Goal: Task Accomplishment & Management: Complete application form

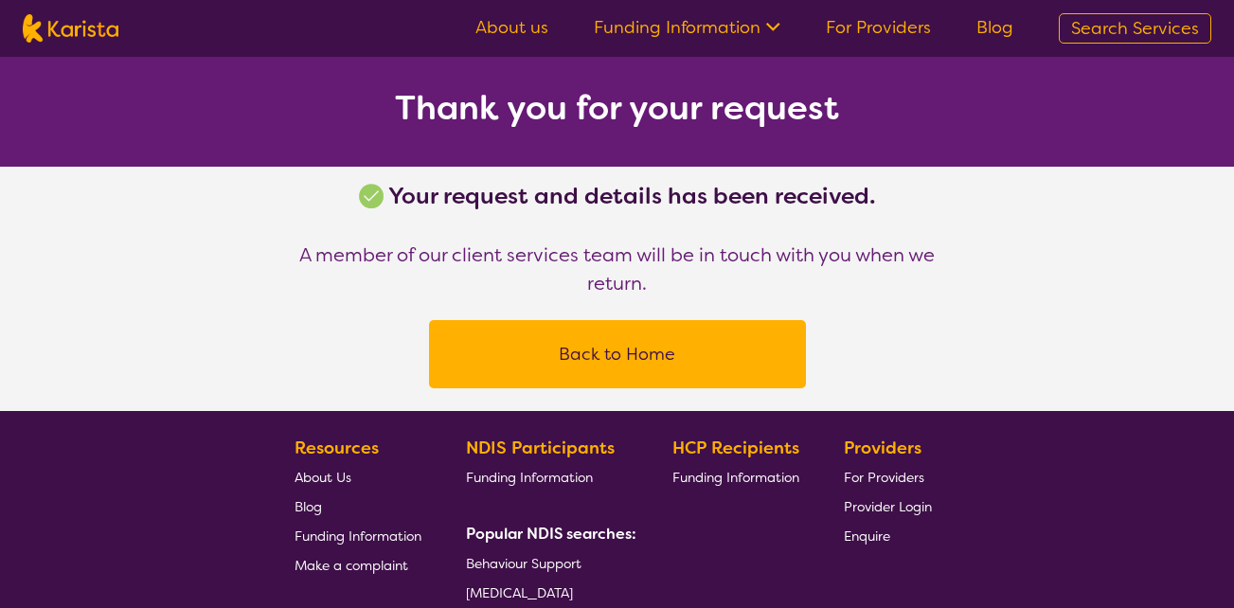
click at [867, 35] on link "For Providers" at bounding box center [878, 27] width 105 height 23
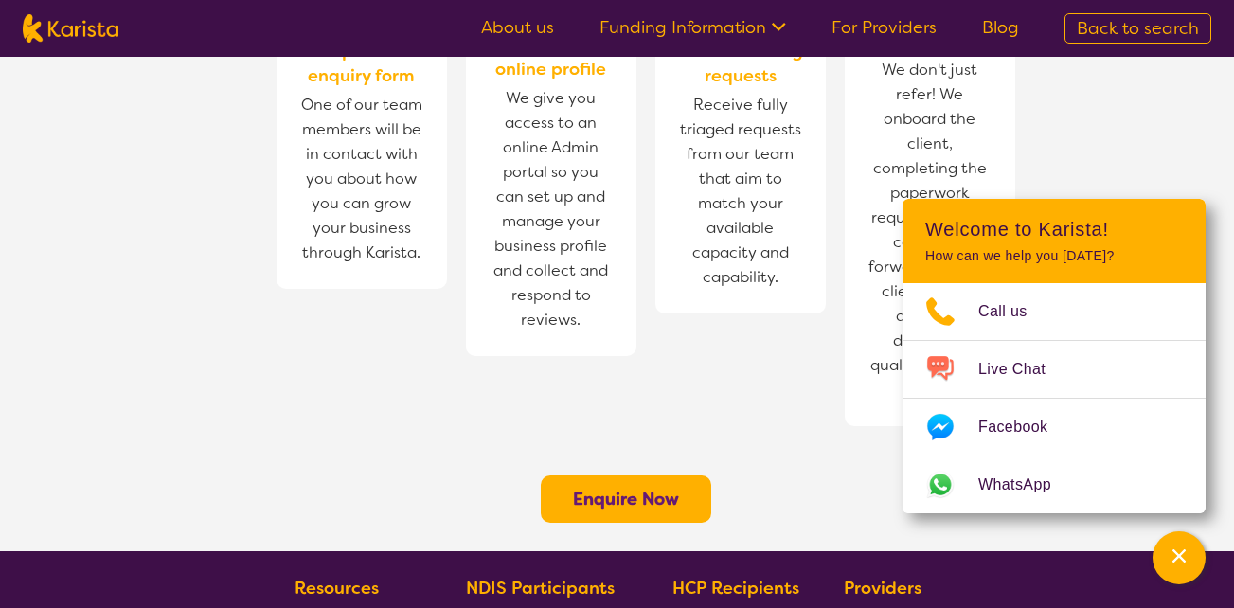
scroll to position [1440, 0]
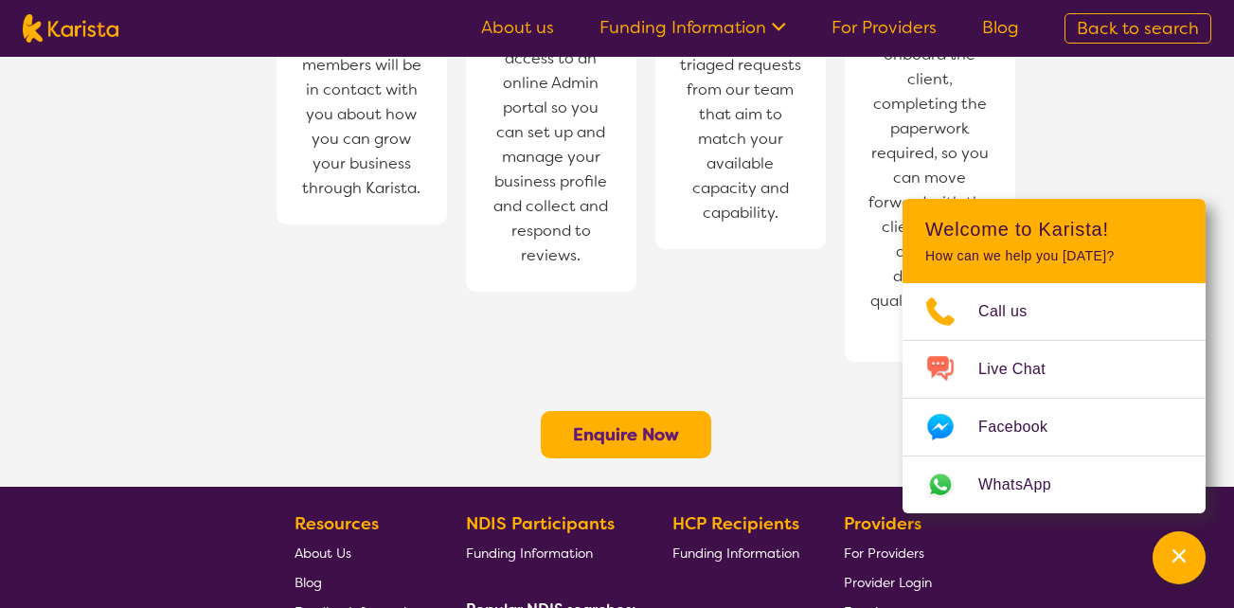
click at [629, 423] on b "Enquire Now" at bounding box center [626, 434] width 106 height 23
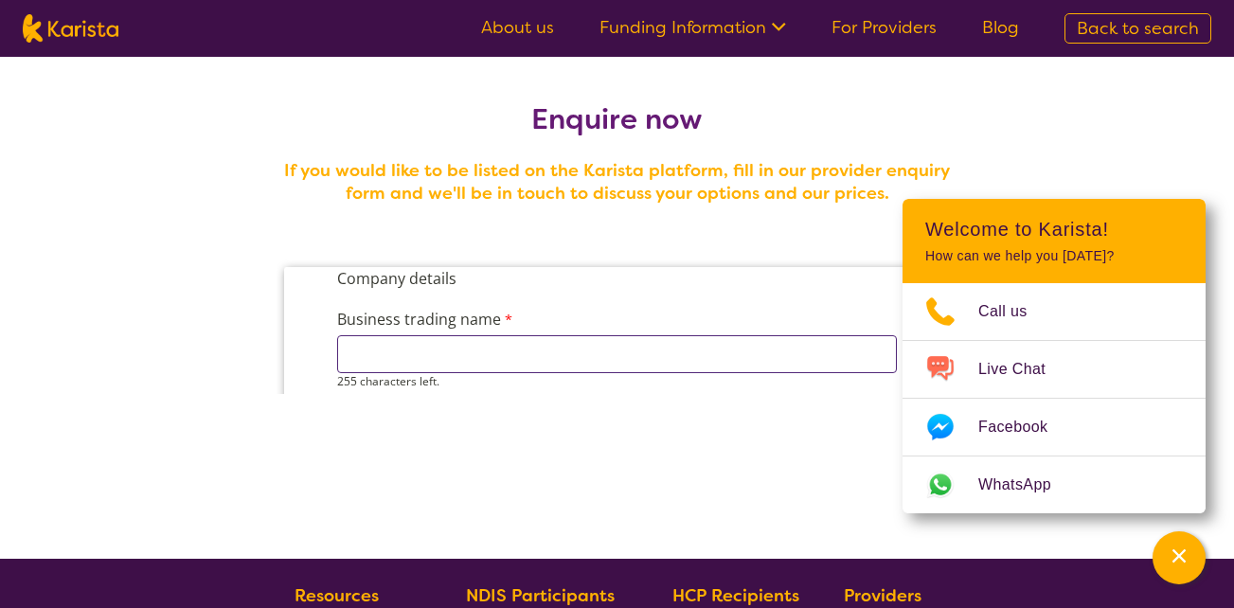
click at [645, 350] on input "Business trading name" at bounding box center [616, 354] width 560 height 38
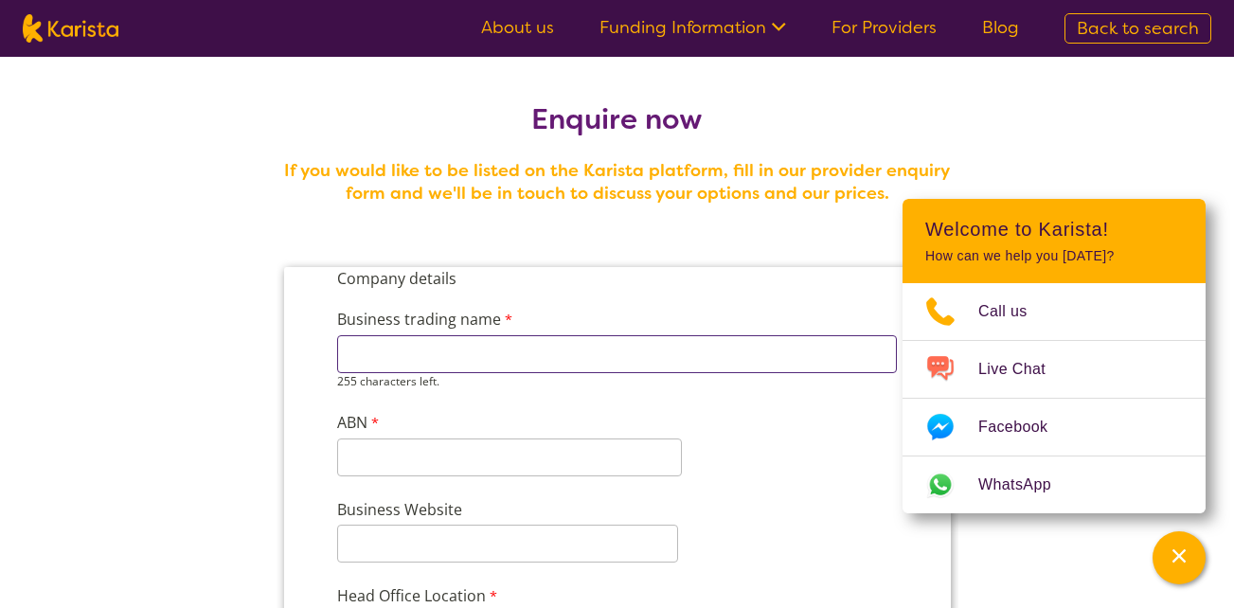
type input "stylish care pty ltd"
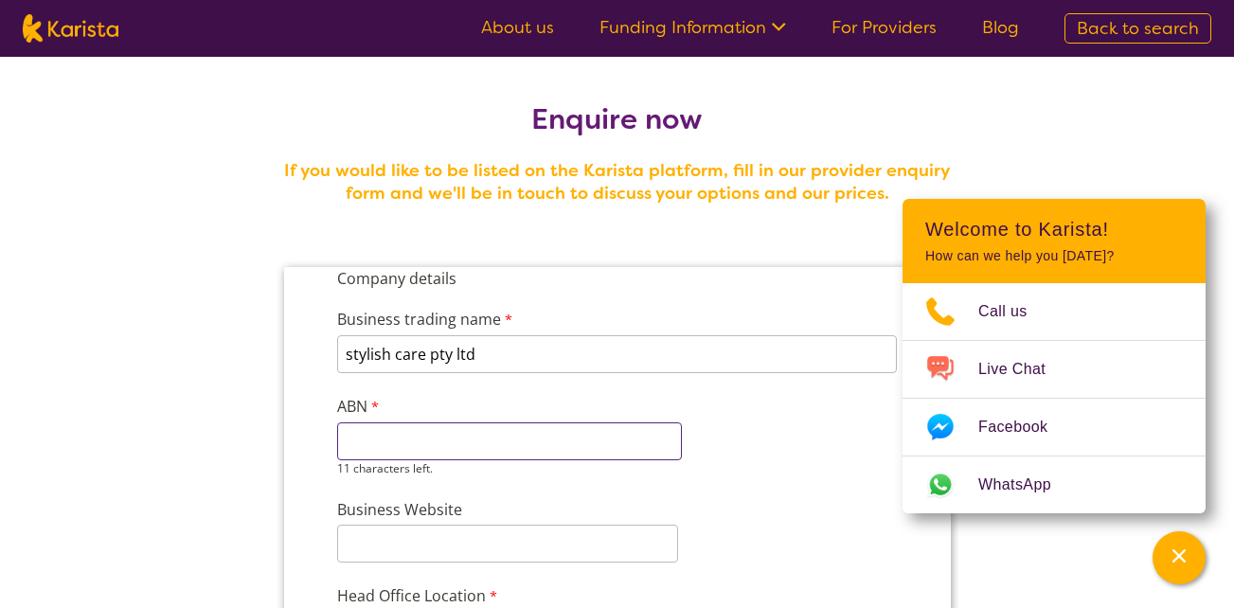
click at [458, 447] on input "ABN" at bounding box center [508, 442] width 345 height 38
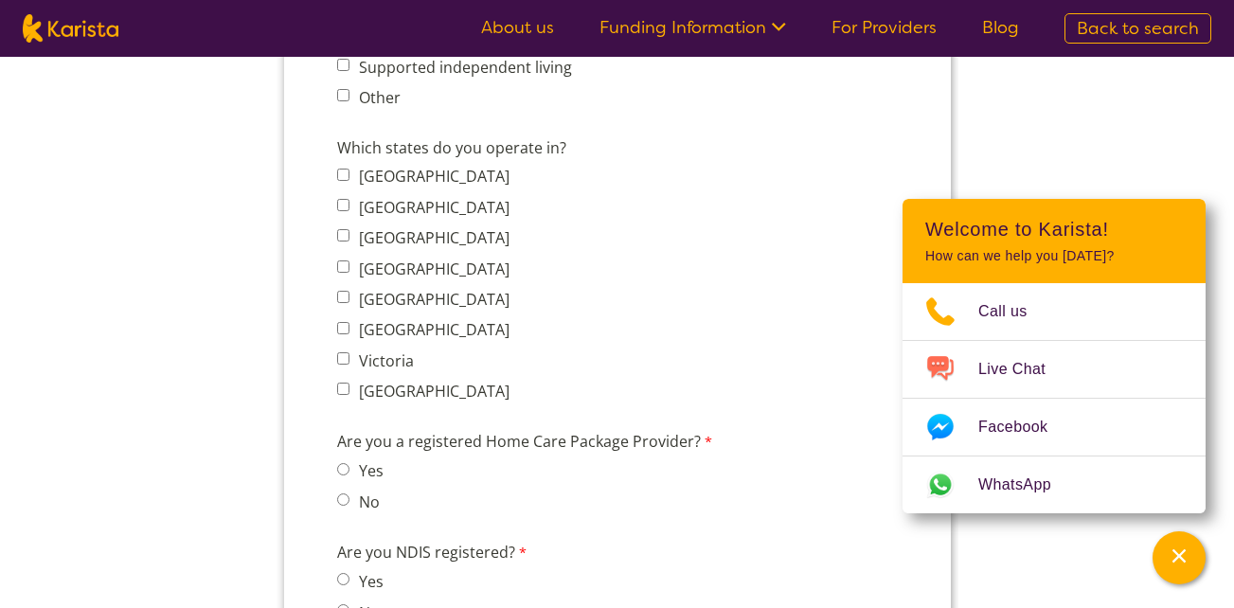
scroll to position [1426, 0]
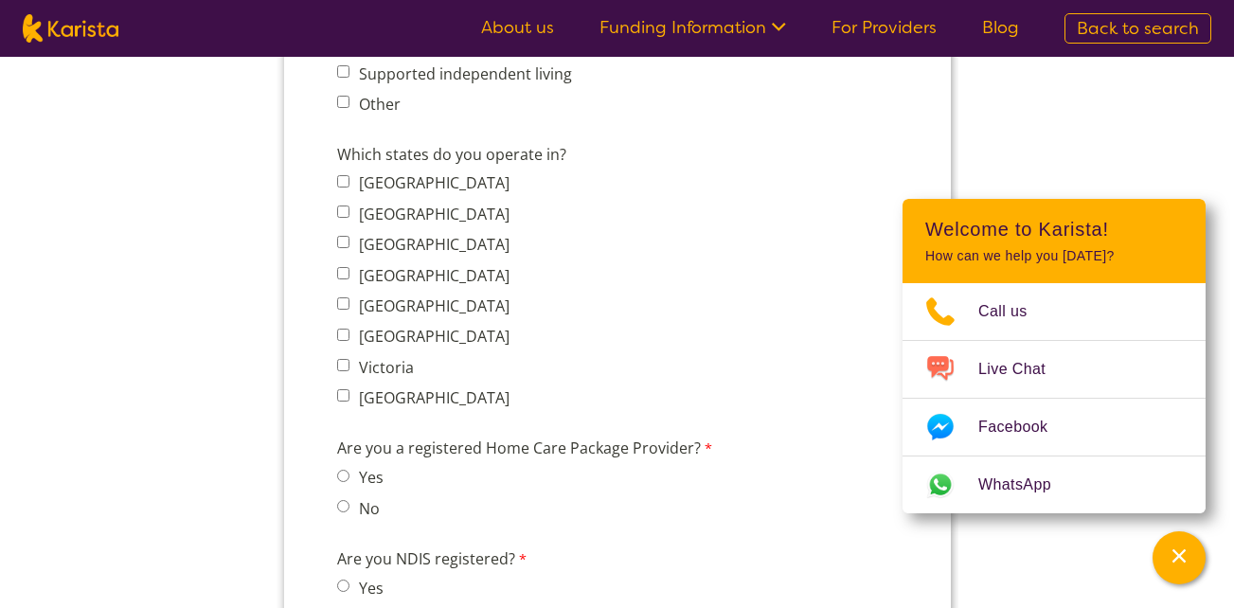
click at [461, 299] on label "South Australia" at bounding box center [430, 306] width 156 height 21
click at [349, 299] on input "South Australia" at bounding box center [342, 303] width 12 height 12
checkbox input "true"
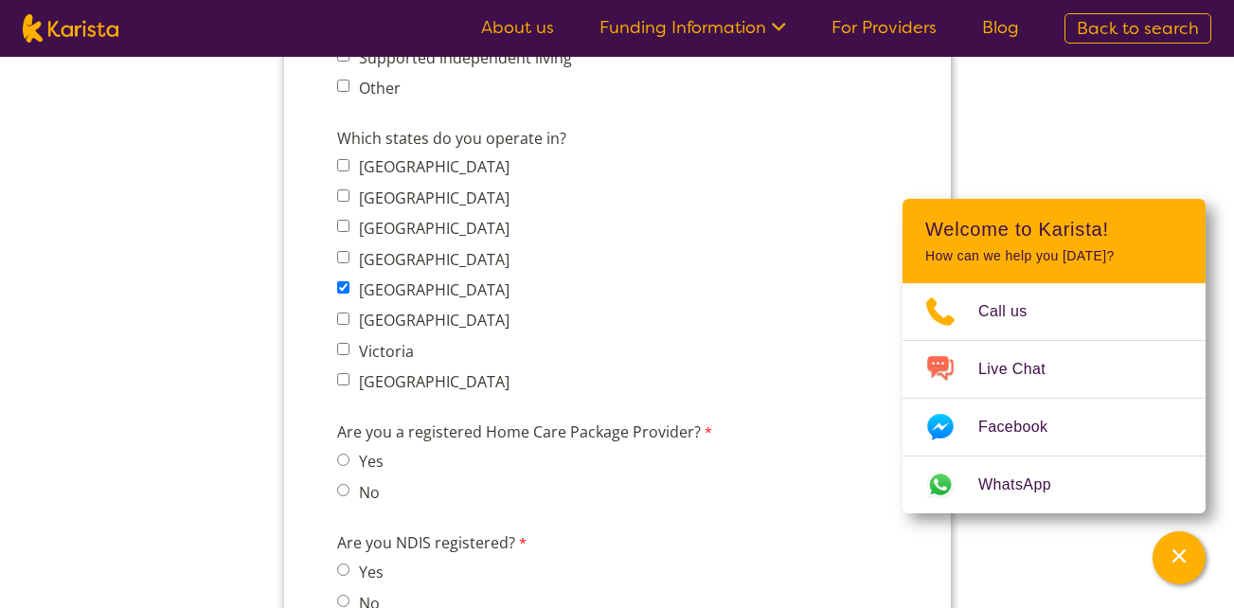
click at [371, 349] on label "Victoria" at bounding box center [382, 351] width 61 height 21
click at [349, 349] on input "Victoria" at bounding box center [342, 349] width 12 height 12
checkbox input "true"
click at [370, 375] on label "Western Australia" at bounding box center [430, 381] width 156 height 21
click at [349, 375] on input "Western Australia" at bounding box center [342, 379] width 12 height 12
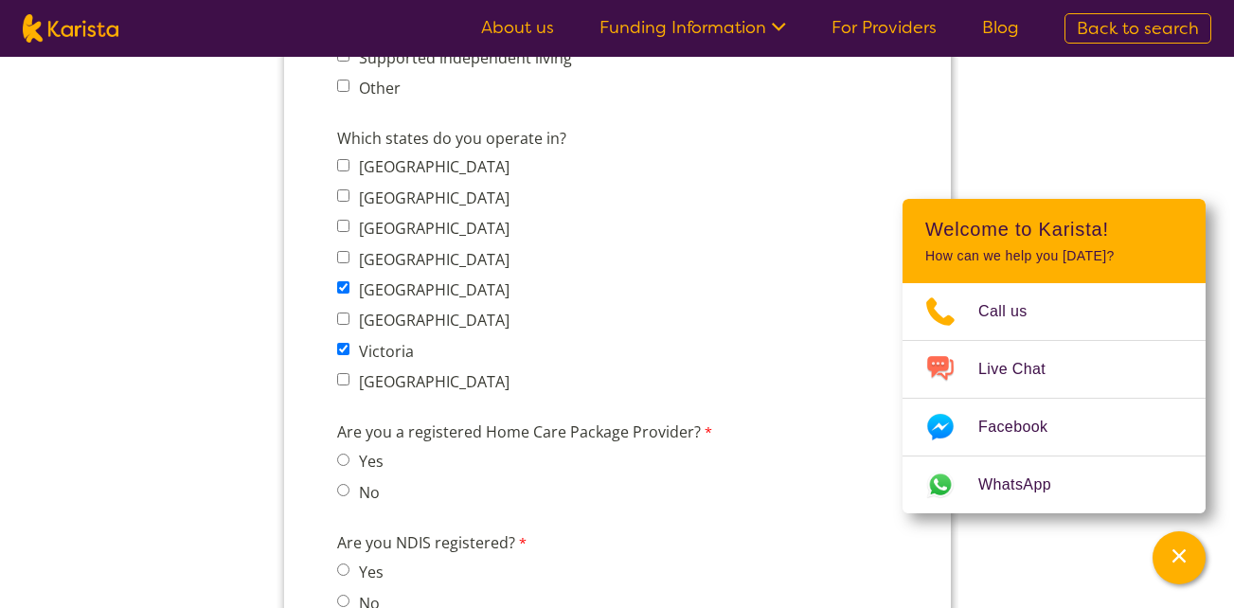
checkbox input "true"
click at [231, 361] on div "Enquire now If you would like to be listed on the Karista platform, fill in our…" at bounding box center [617, 248] width 1234 height 3234
click at [336, 573] on input "Yes" at bounding box center [342, 570] width 12 height 12
radio input "true"
click at [296, 537] on form "Company details Business trading name stylish care pty ltd 235 characters left.…" at bounding box center [616, 270] width 667 height 2858
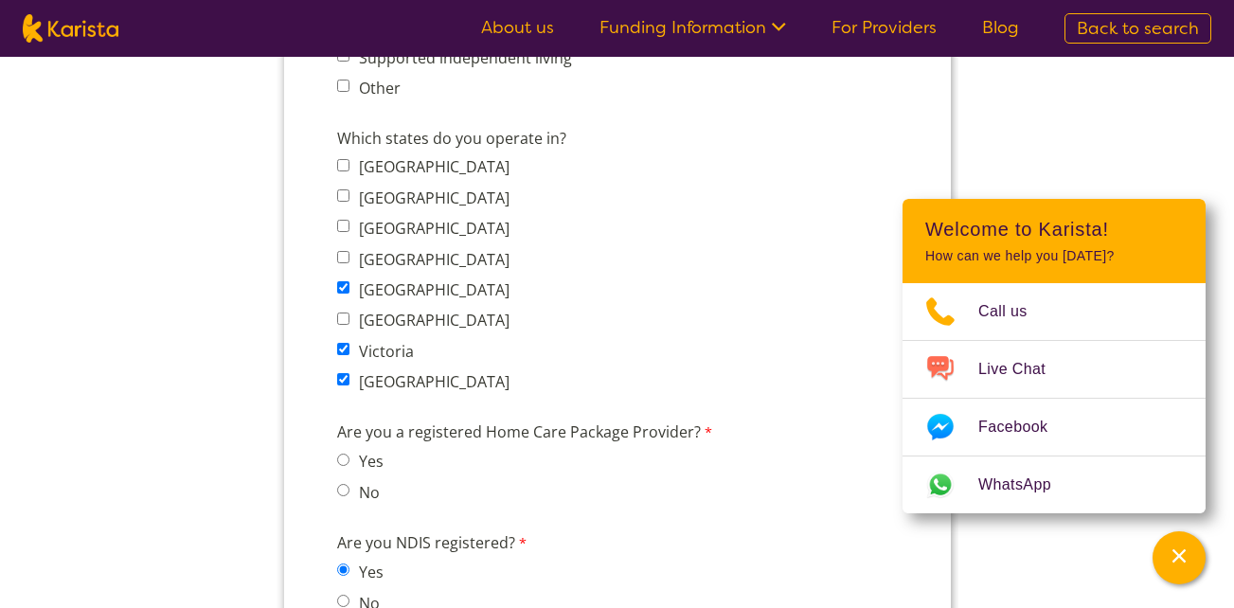
click at [352, 495] on label "No" at bounding box center [365, 492] width 27 height 21
click at [349, 495] on input "No" at bounding box center [342, 490] width 12 height 12
radio input "true"
click at [304, 467] on form "Company details Business trading name stylish care pty ltd 235 characters left.…" at bounding box center [616, 270] width 667 height 2858
click at [348, 462] on input "Yes" at bounding box center [342, 460] width 12 height 12
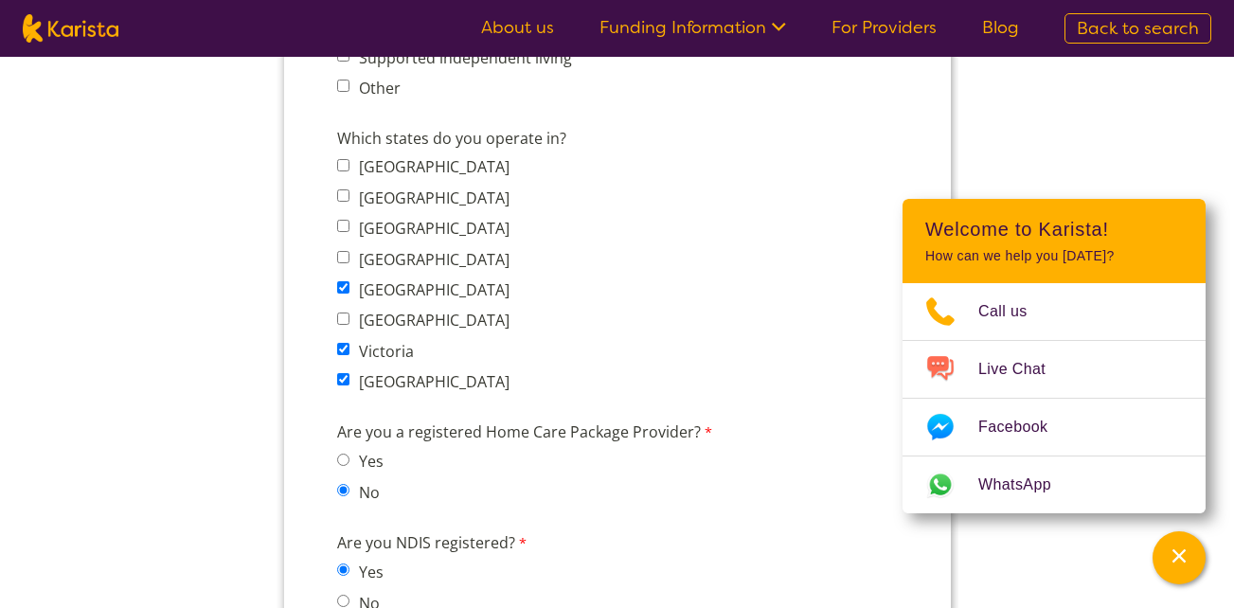
radio input "true"
click at [270, 450] on section "Enquire now If you would like to be listed on the Karista platform, fill in our…" at bounding box center [618, 225] width 728 height 3189
click at [331, 495] on div "Are you a registered Home Care Package Provider? Yes No" at bounding box center [533, 465] width 409 height 97
click at [346, 486] on input "No" at bounding box center [342, 490] width 12 height 12
radio input "true"
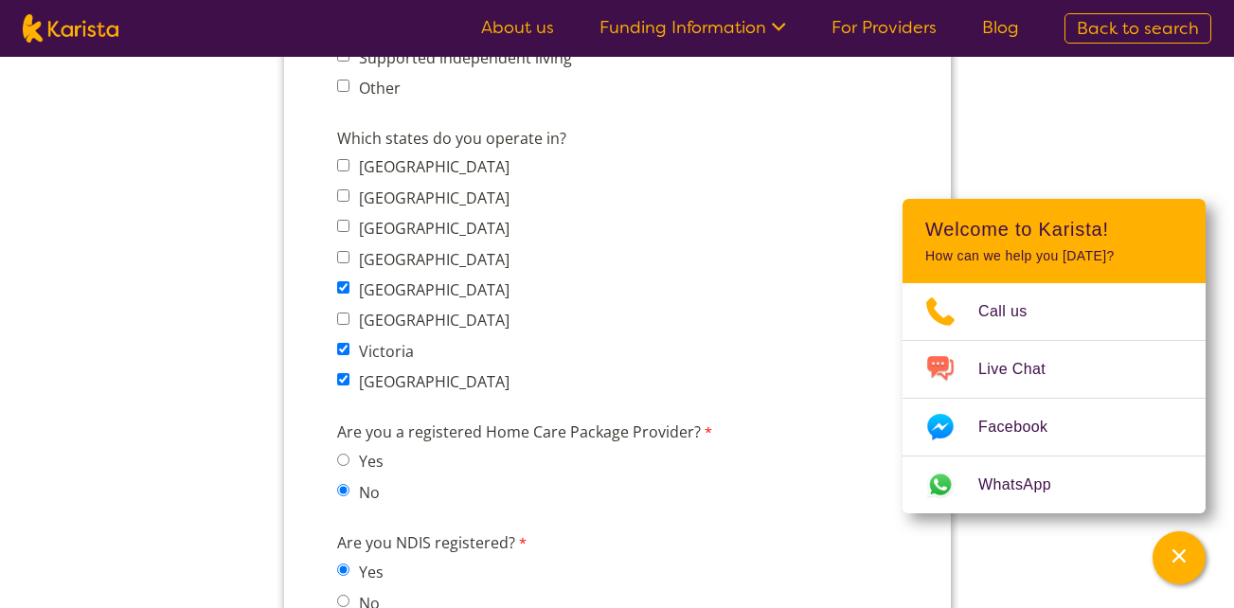
click at [343, 462] on input "Yes" at bounding box center [342, 460] width 12 height 12
radio input "true"
click at [295, 439] on form "Company details Business trading name stylish care pty ltd 235 characters left.…" at bounding box center [616, 270] width 667 height 2858
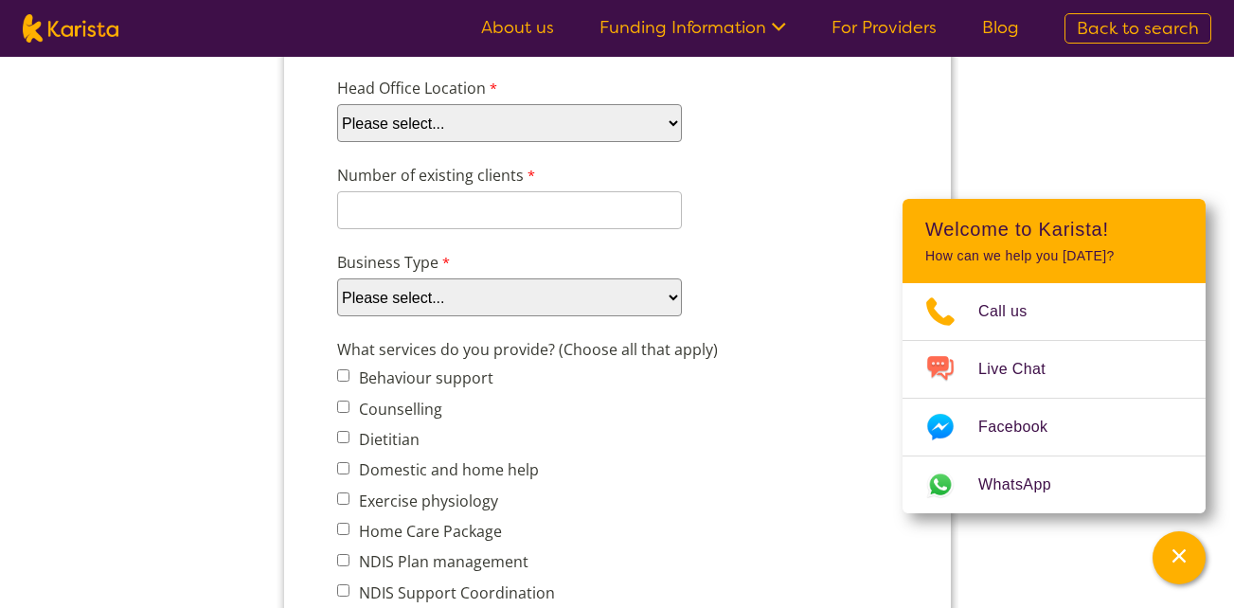
scroll to position [554, 0]
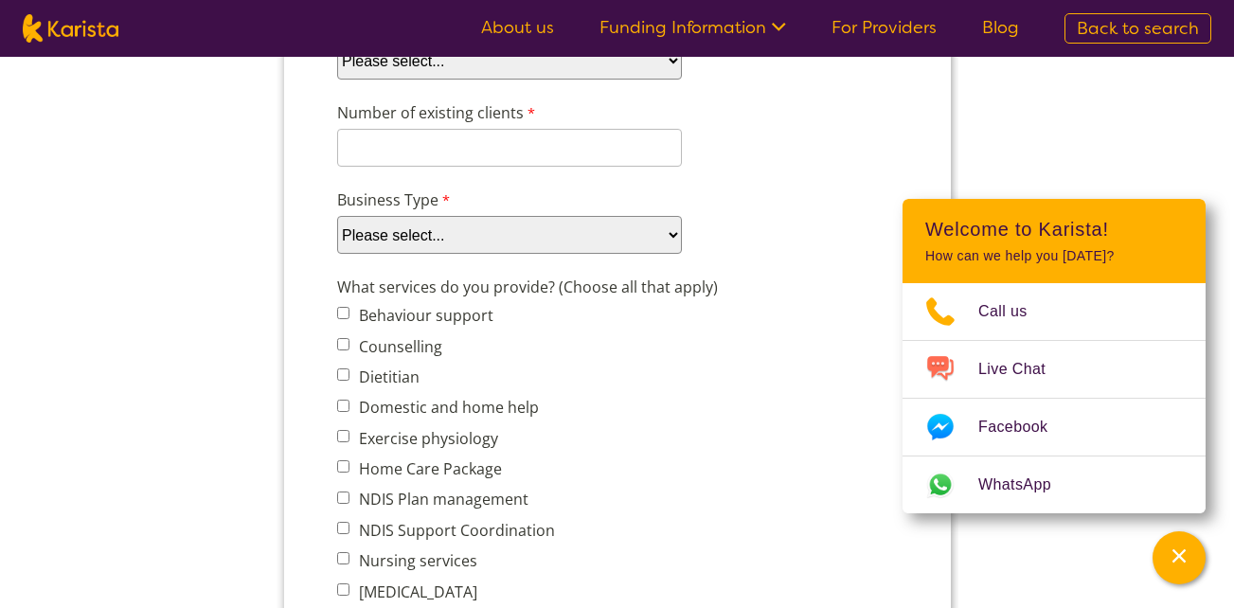
click at [685, 143] on div "Number of existing clients 8 characters left." at bounding box center [617, 134] width 576 height 73
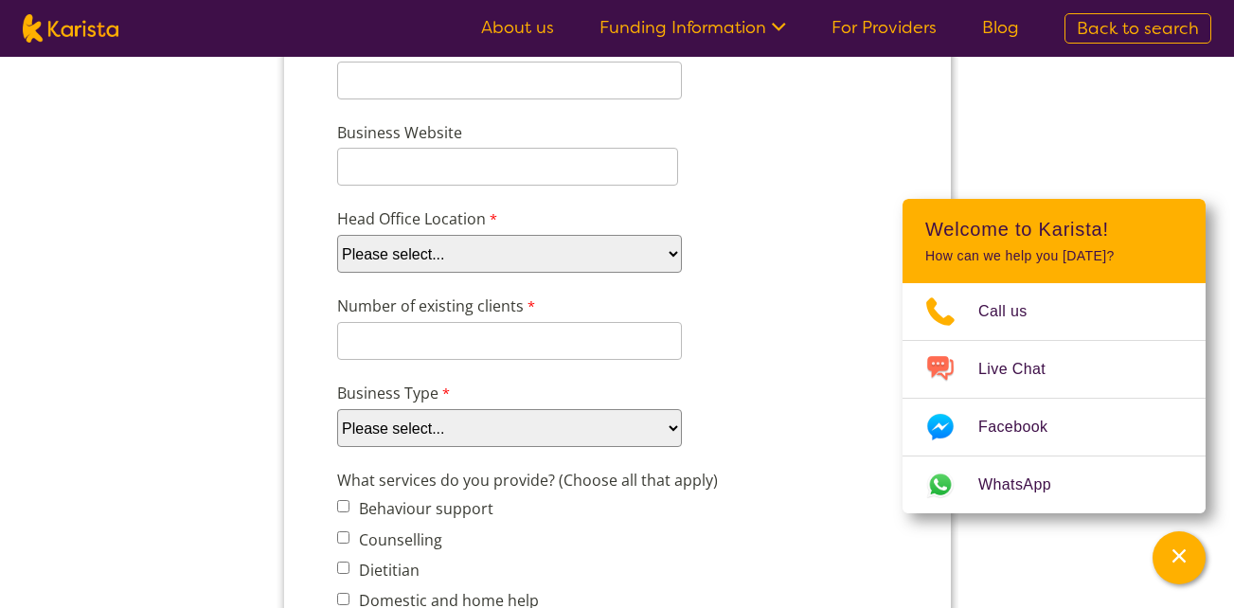
scroll to position [137, 0]
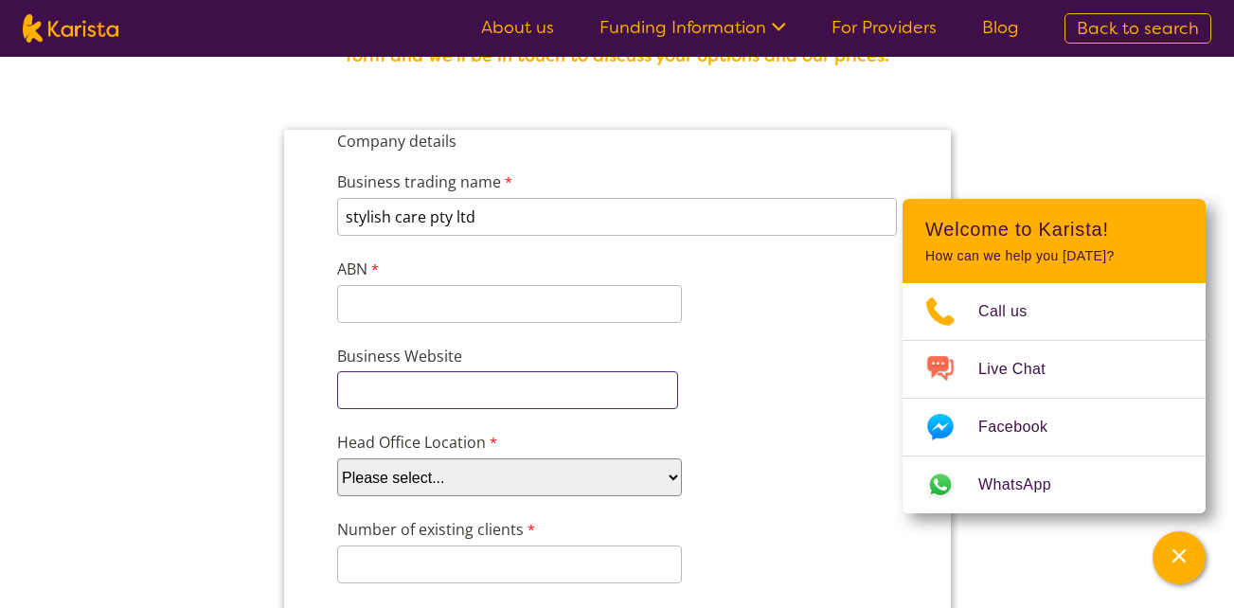
click at [564, 386] on input "Business Website" at bounding box center [506, 390] width 341 height 38
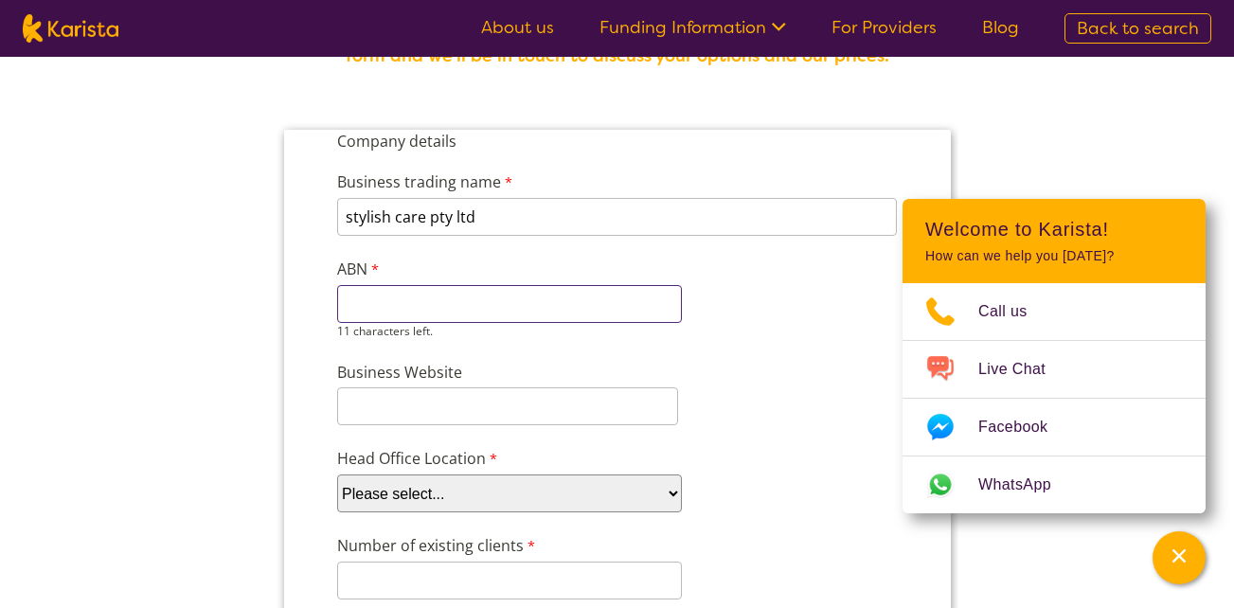
click at [364, 287] on input "ABN" at bounding box center [508, 304] width 345 height 38
click at [421, 315] on input "ABN" at bounding box center [508, 304] width 345 height 38
click at [428, 406] on input "Business Website" at bounding box center [506, 406] width 341 height 38
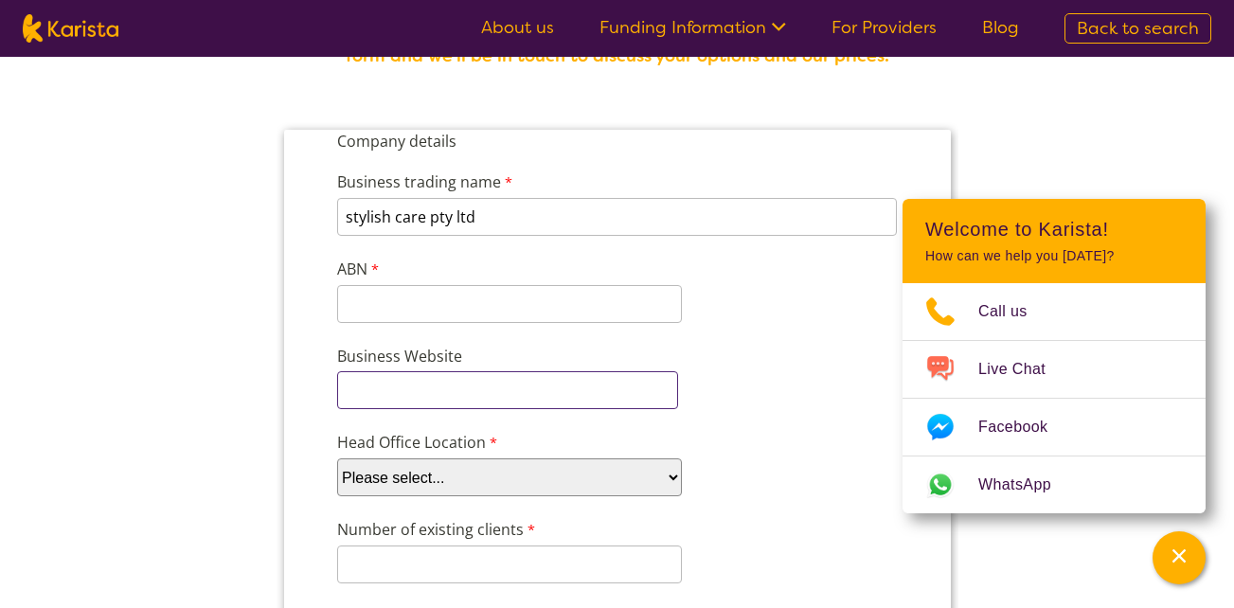
paste input "https://www.stylishcare.com.au/"
type input "https://www.stylishcare.com.au/"
click at [584, 474] on select "Please select... ACT NSW NT QLD SA TAS VIC WA" at bounding box center [508, 478] width 345 height 38
select select "tfa_98"
click at [336, 459] on select "Please select... ACT NSW NT QLD SA TAS VIC WA" at bounding box center [508, 478] width 345 height 38
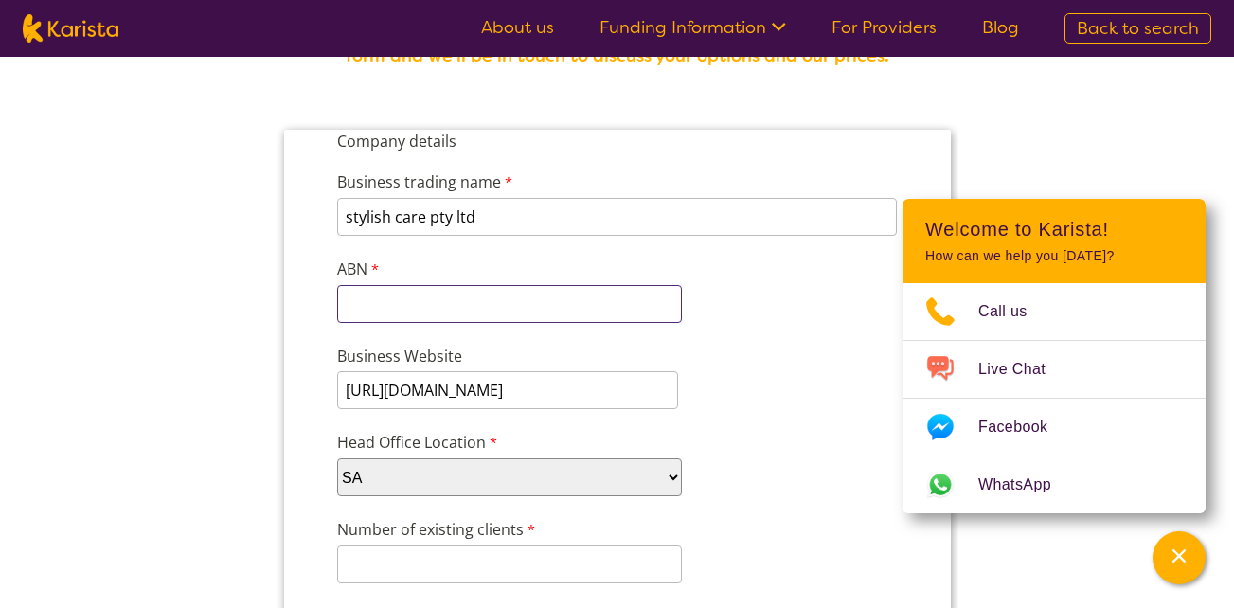
click at [404, 298] on input "ABN" at bounding box center [508, 304] width 345 height 38
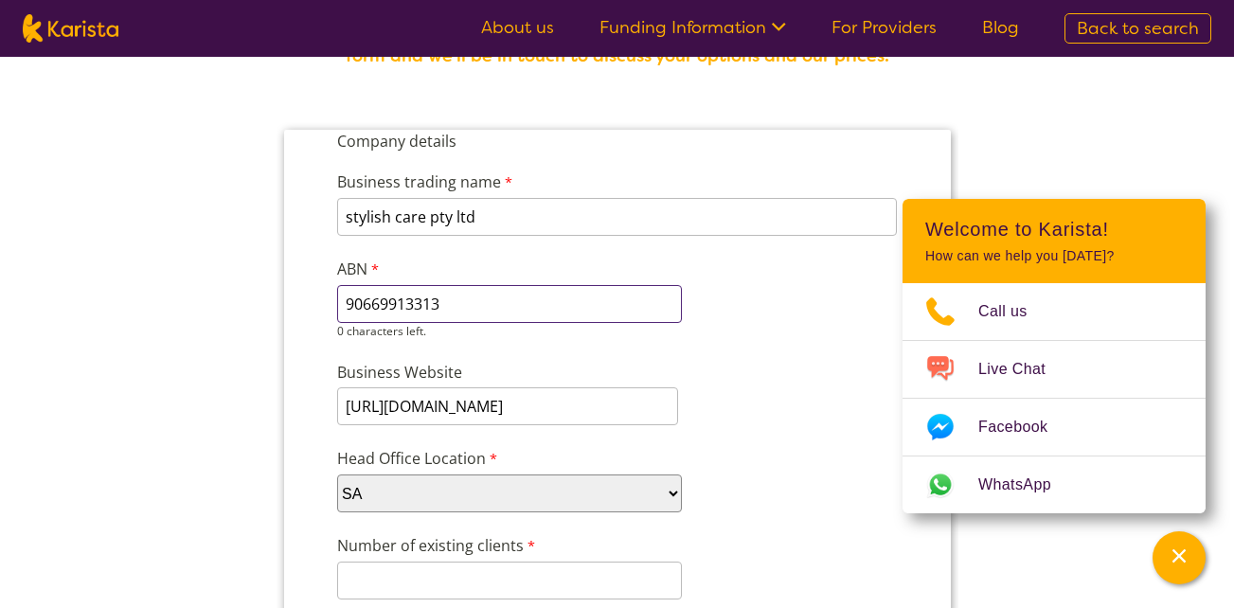
type input "90669913313"
click at [387, 367] on label "Business Website" at bounding box center [461, 374] width 251 height 27
click at [387, 387] on input "https://www.stylishcare.com.au/" at bounding box center [506, 406] width 341 height 38
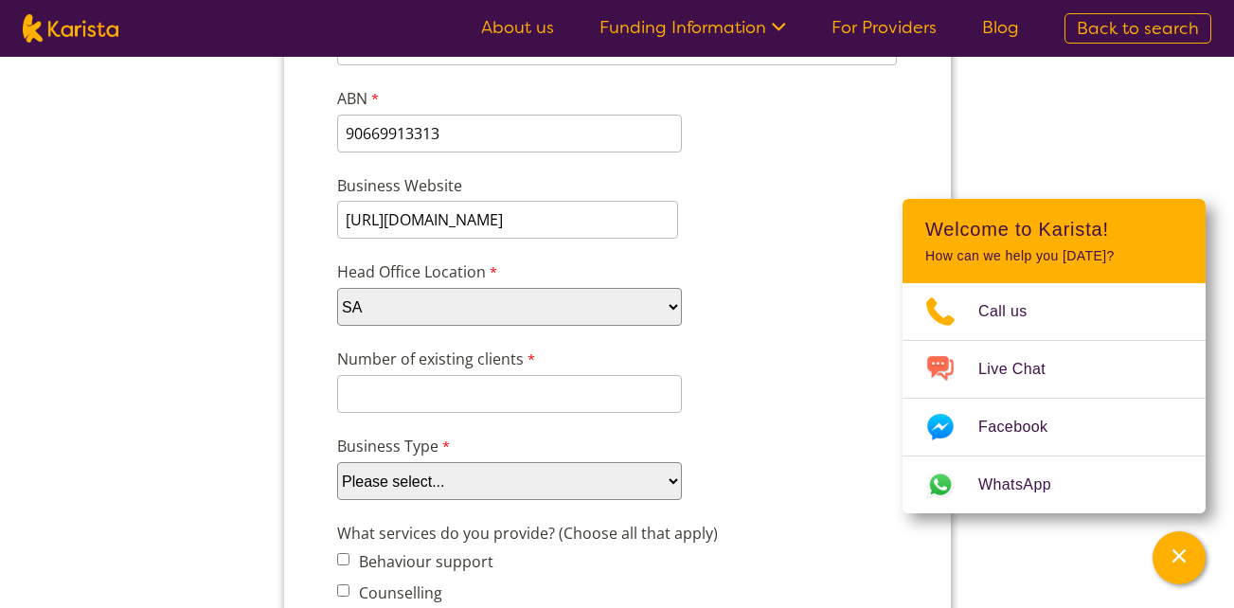
scroll to position [327, 0]
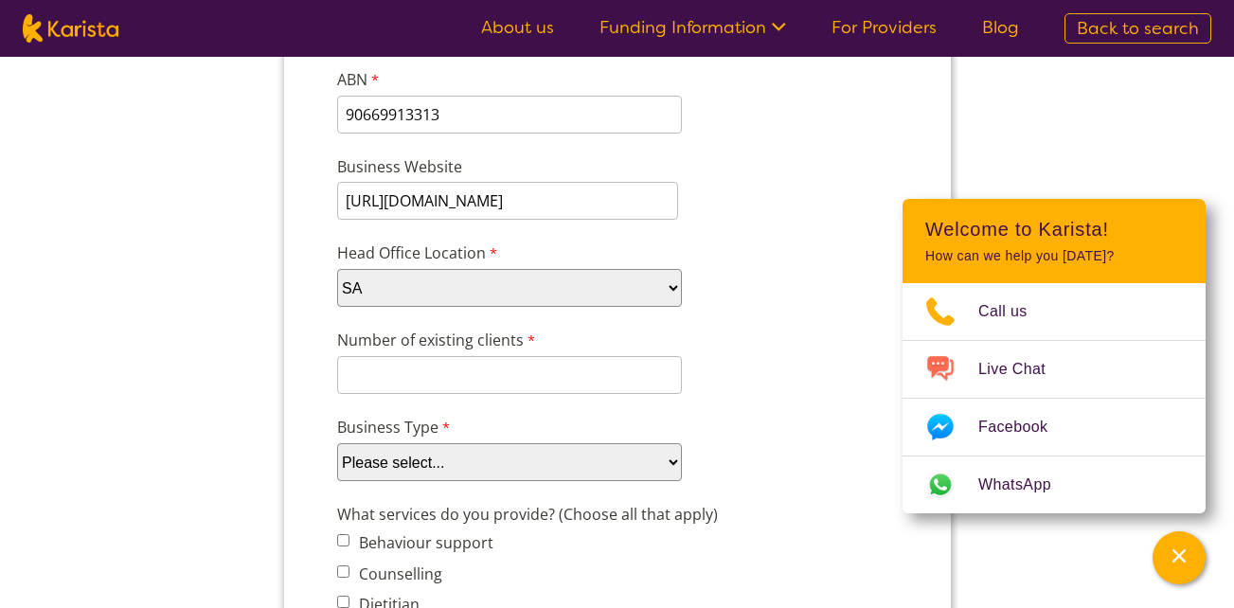
drag, startPoint x: 439, startPoint y: 395, endPoint x: 420, endPoint y: 384, distance: 22.1
click at [420, 384] on div "Number of existing clients 8 characters left." at bounding box center [617, 361] width 576 height 73
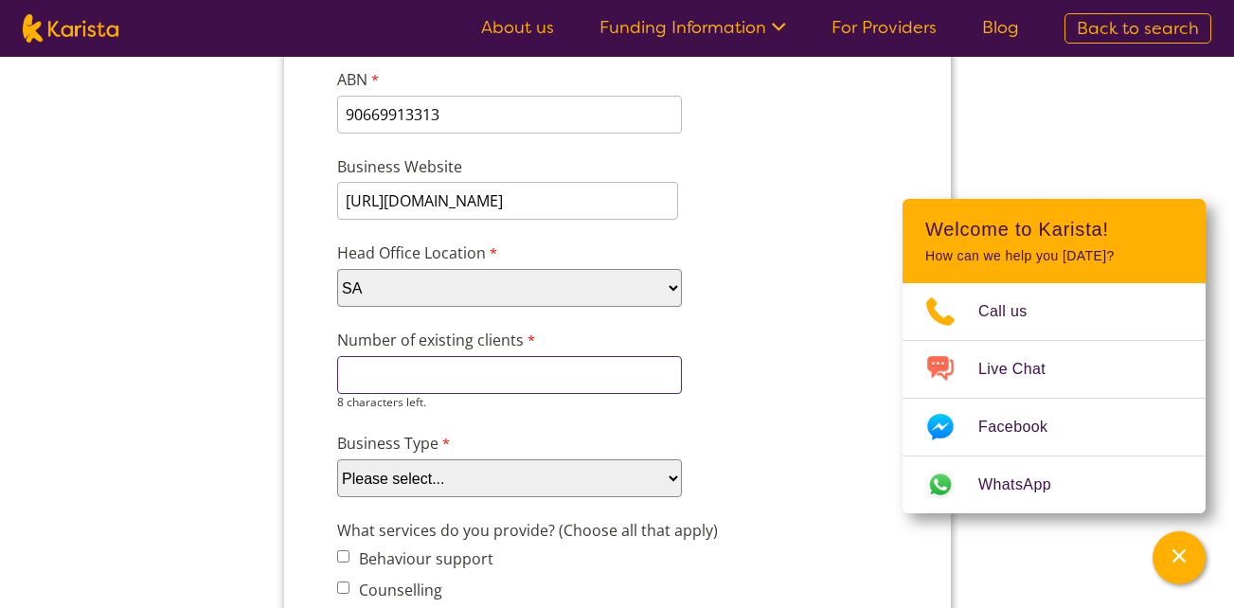
click at [420, 384] on input "Number of existing clients" at bounding box center [508, 375] width 345 height 38
click at [420, 384] on input "N?A" at bounding box center [508, 375] width 345 height 38
click at [420, 384] on input "N?" at bounding box center [508, 375] width 345 height 38
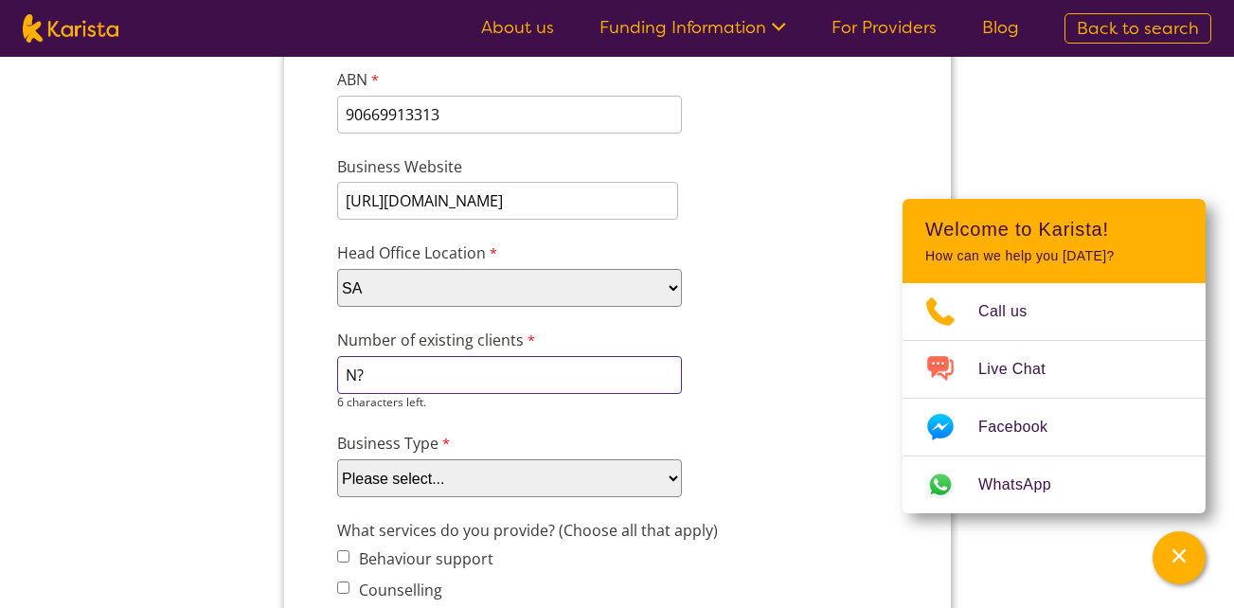
drag, startPoint x: 420, startPoint y: 384, endPoint x: 387, endPoint y: 370, distance: 34.8
click at [387, 370] on input "N?" at bounding box center [508, 375] width 345 height 38
type input "N/A"
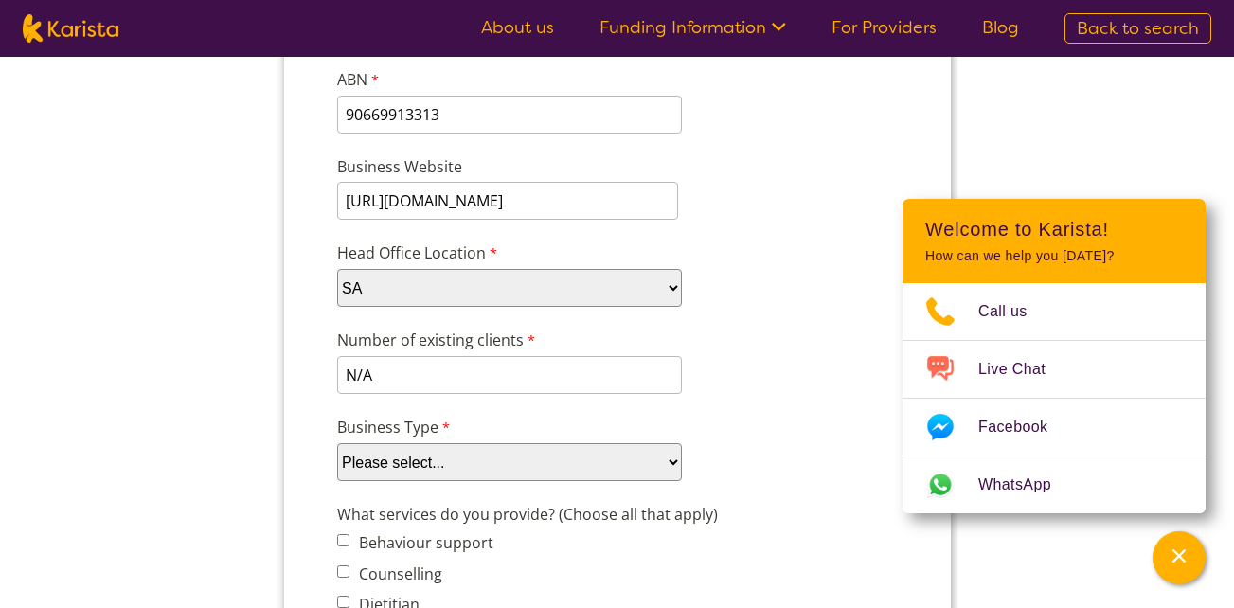
click at [468, 482] on div "Business Type Please select... Company Individual/Sole Trader Other (please spe…" at bounding box center [617, 448] width 576 height 73
select select "tfa_87"
click at [336, 481] on select "Please select... Company Individual/Sole Trader Other (please specify)" at bounding box center [508, 462] width 345 height 38
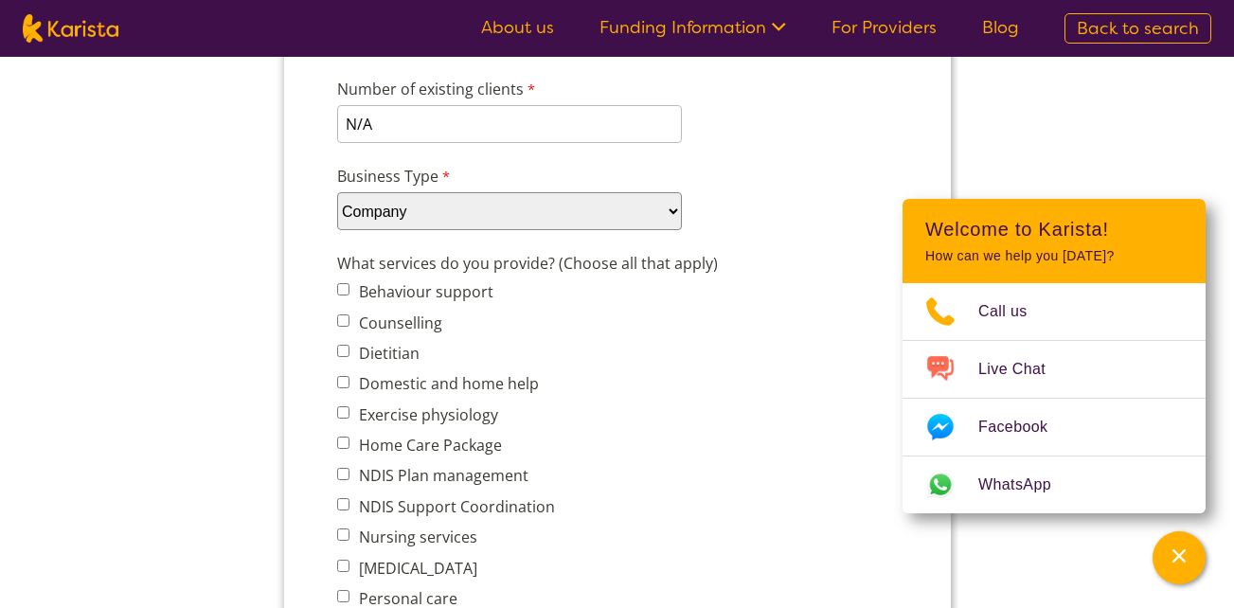
scroll to position [630, 0]
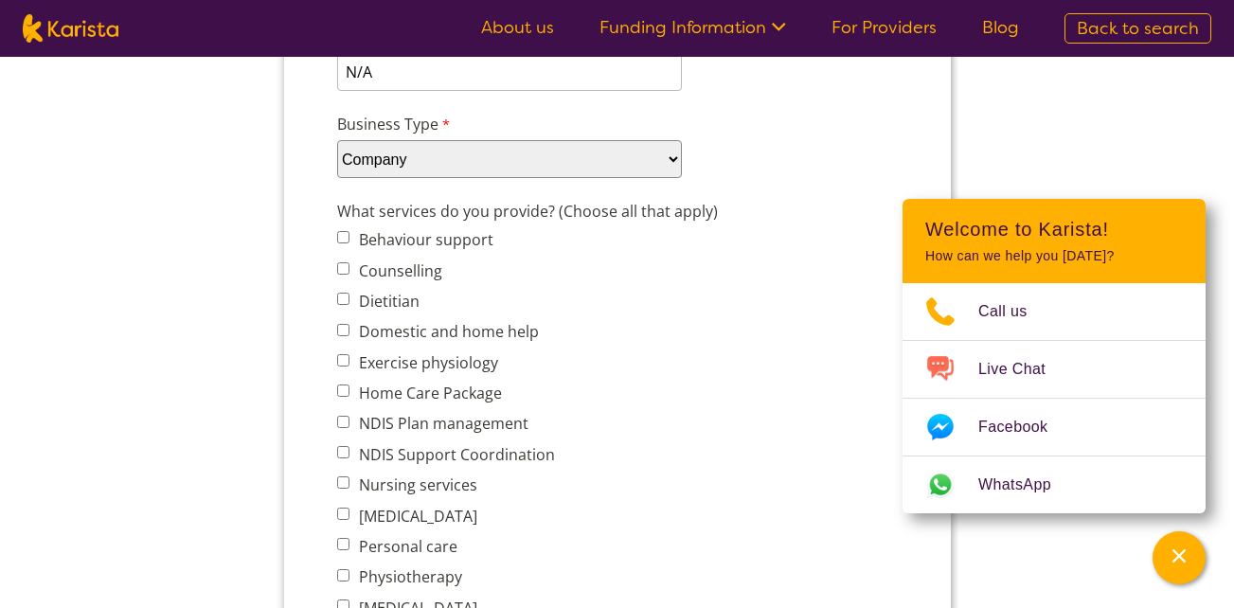
click at [370, 397] on label "Home Care Package" at bounding box center [426, 393] width 149 height 21
click at [349, 397] on input "Home Care Package" at bounding box center [342, 391] width 12 height 12
checkbox input "true"
click at [385, 426] on label "NDIS Plan management" at bounding box center [439, 423] width 175 height 21
click at [349, 426] on input "NDIS Plan management" at bounding box center [342, 422] width 12 height 12
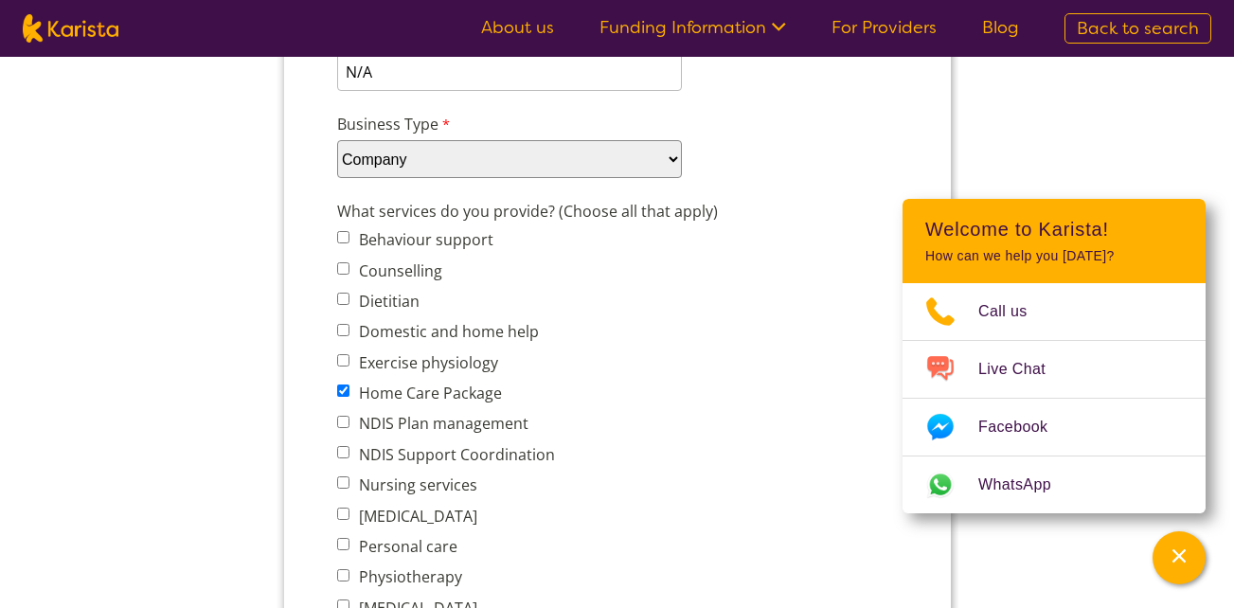
checkbox input "true"
click at [389, 338] on label "Domestic and home help" at bounding box center [445, 331] width 186 height 21
click at [349, 336] on input "Domestic and home help" at bounding box center [342, 330] width 12 height 12
checkbox input "true"
click at [392, 454] on label "NDIS Support Coordination" at bounding box center [453, 454] width 202 height 21
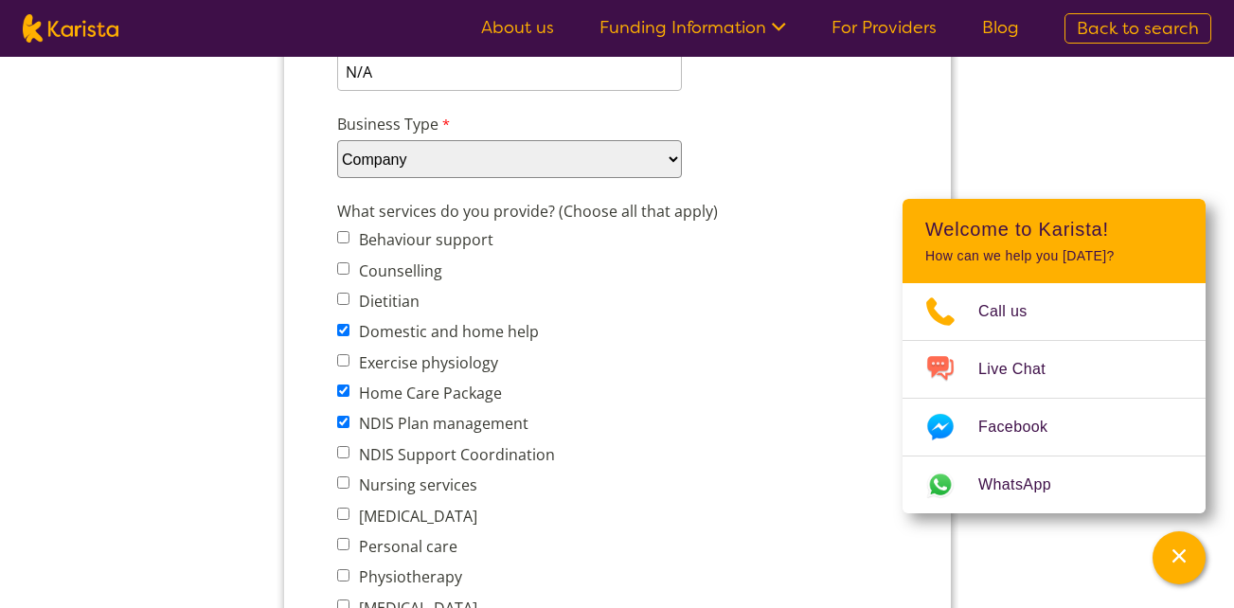
click at [349, 454] on input "NDIS Support Coordination" at bounding box center [342, 452] width 12 height 12
checkbox input "true"
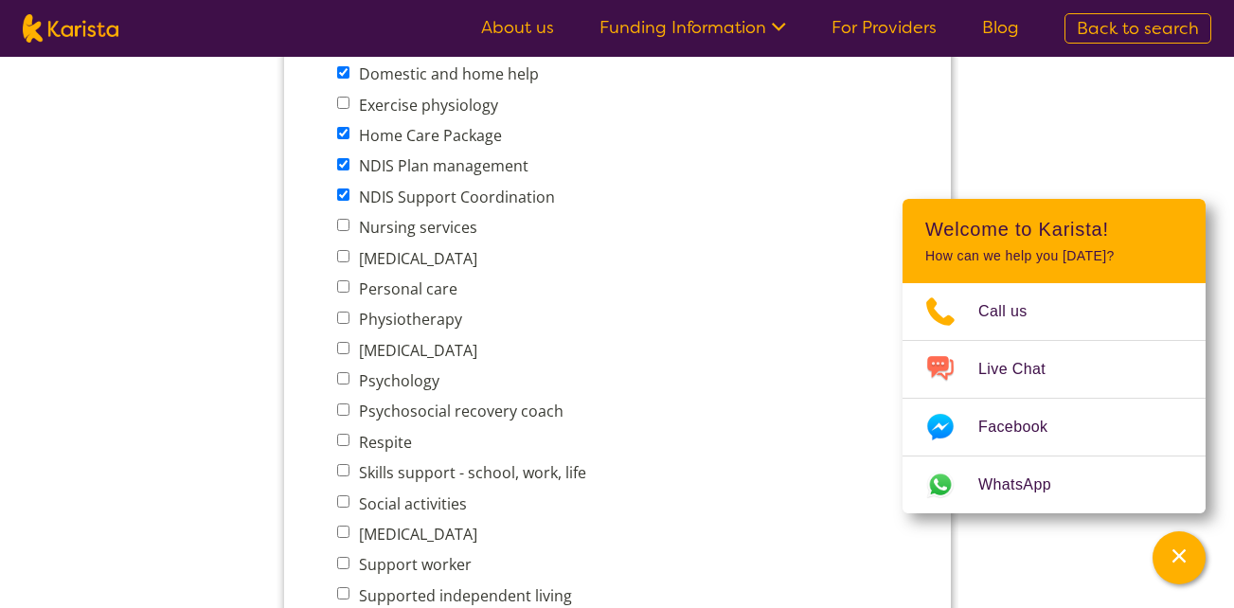
scroll to position [895, 0]
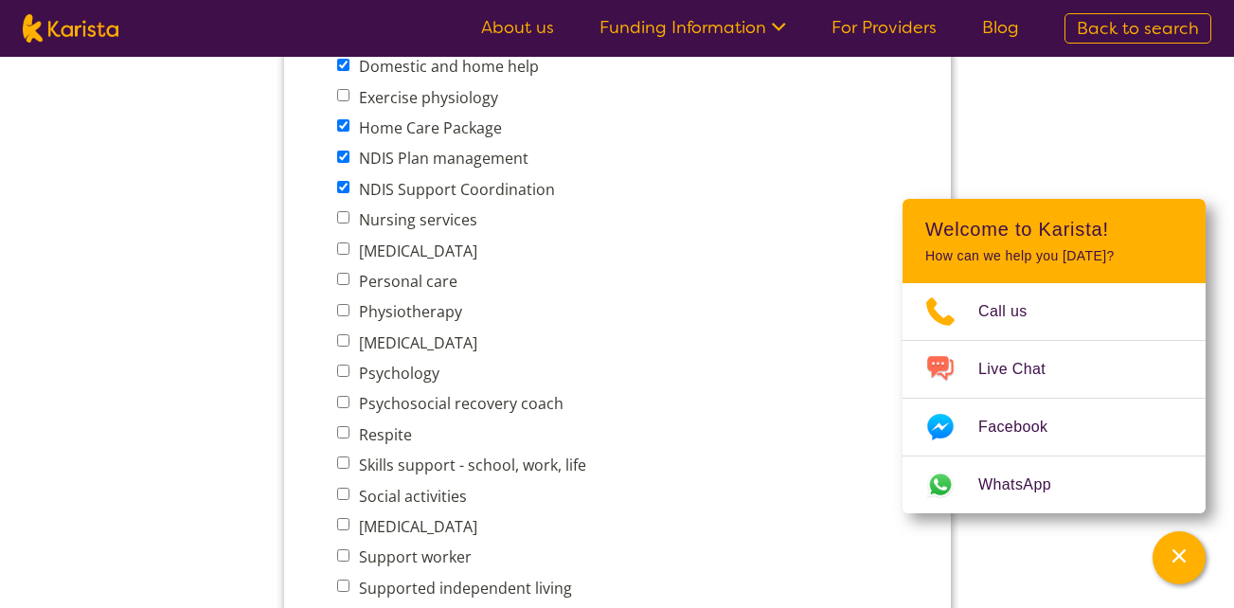
click at [392, 280] on label "Personal care" at bounding box center [404, 281] width 104 height 21
click at [349, 280] on input "Personal care" at bounding box center [342, 279] width 12 height 12
checkbox input "true"
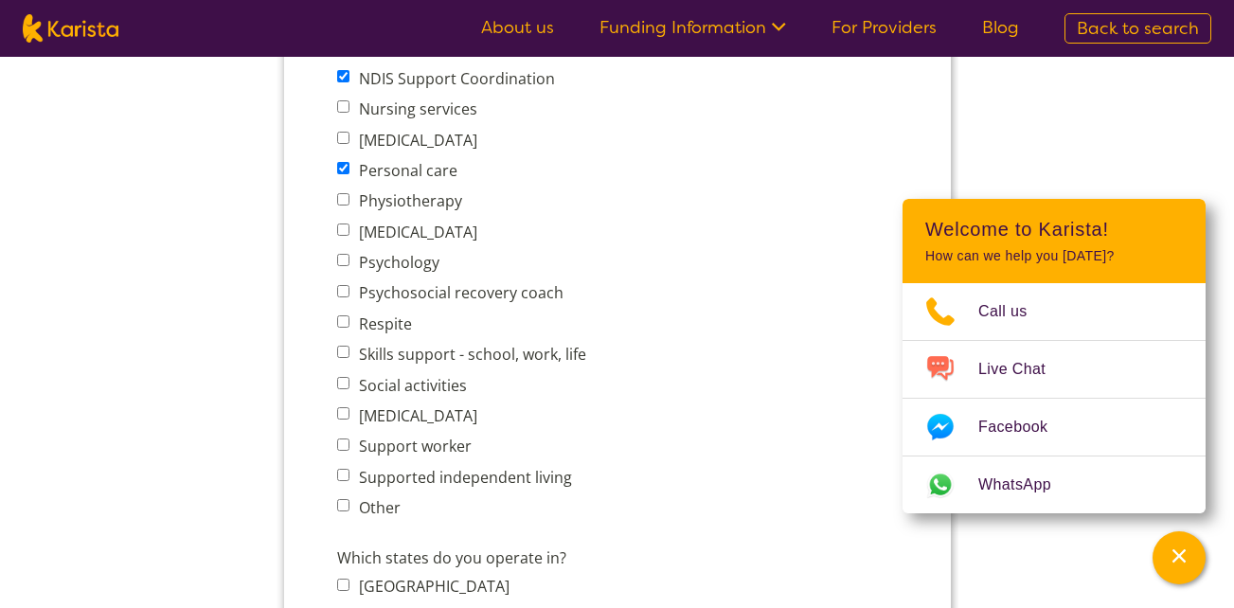
scroll to position [1009, 0]
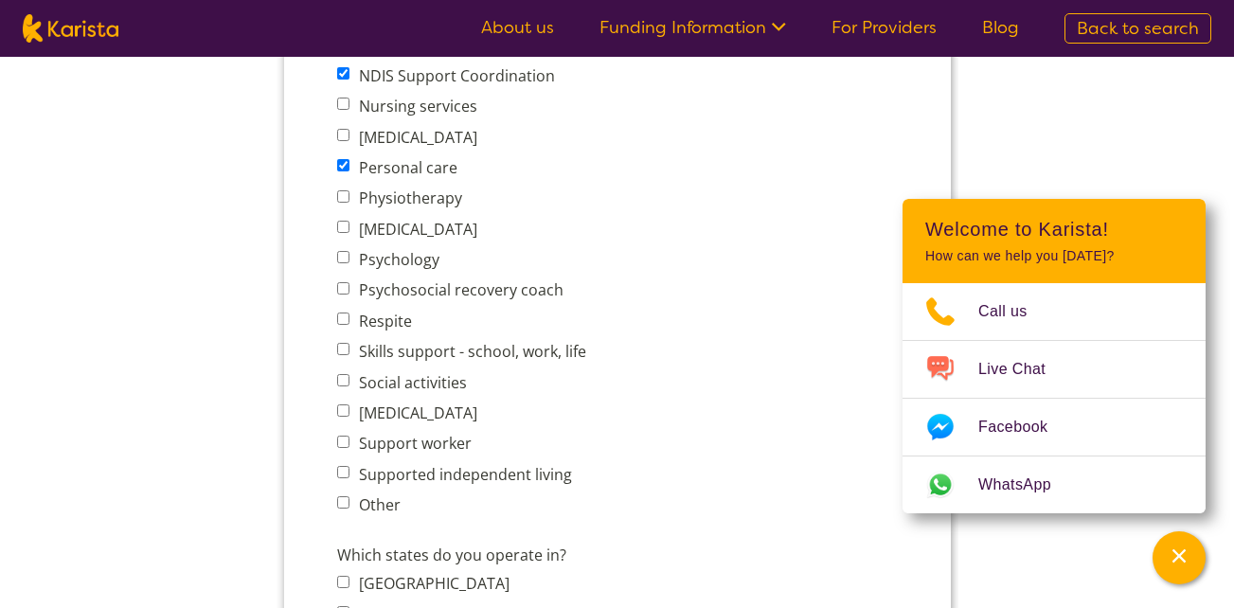
click at [459, 357] on label "Skills support - school, work, life" at bounding box center [468, 351] width 233 height 21
click at [349, 355] on input "Skills support - school, work, life" at bounding box center [342, 349] width 12 height 12
checkbox input "true"
click at [414, 383] on label "Social activities" at bounding box center [409, 382] width 114 height 21
click at [349, 383] on input "Social activities" at bounding box center [342, 380] width 12 height 12
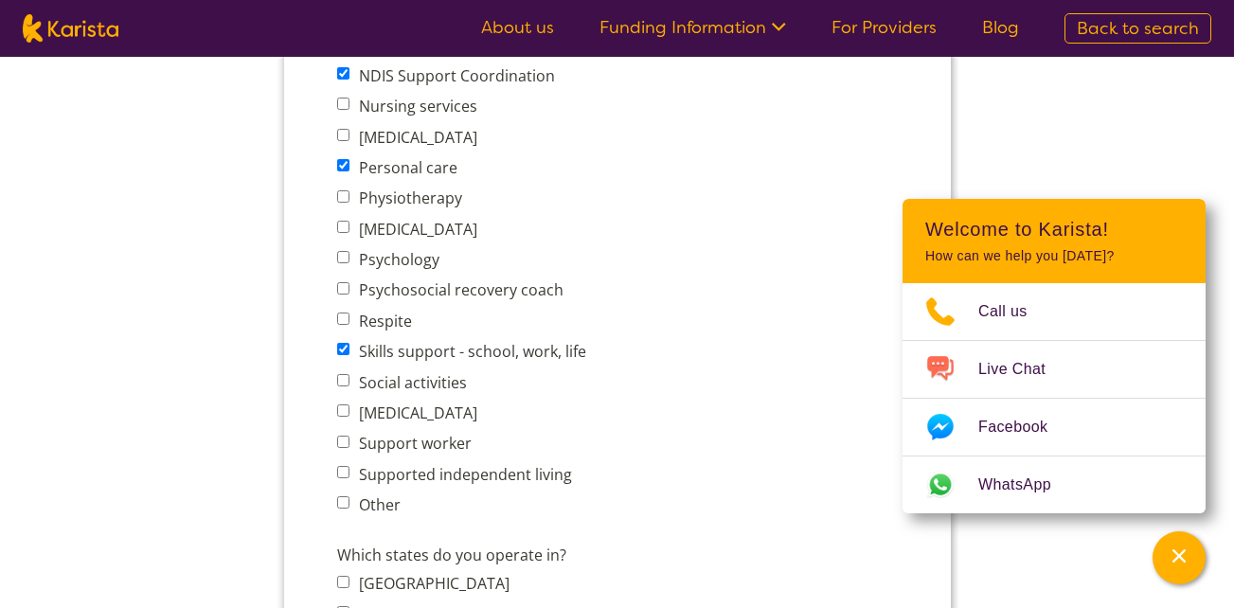
checkbox input "true"
click at [385, 444] on label "Support worker" at bounding box center [411, 443] width 118 height 21
click at [349, 444] on input "Support worker" at bounding box center [342, 442] width 12 height 12
checkbox input "true"
click at [486, 477] on label "Supported independent living" at bounding box center [461, 474] width 219 height 21
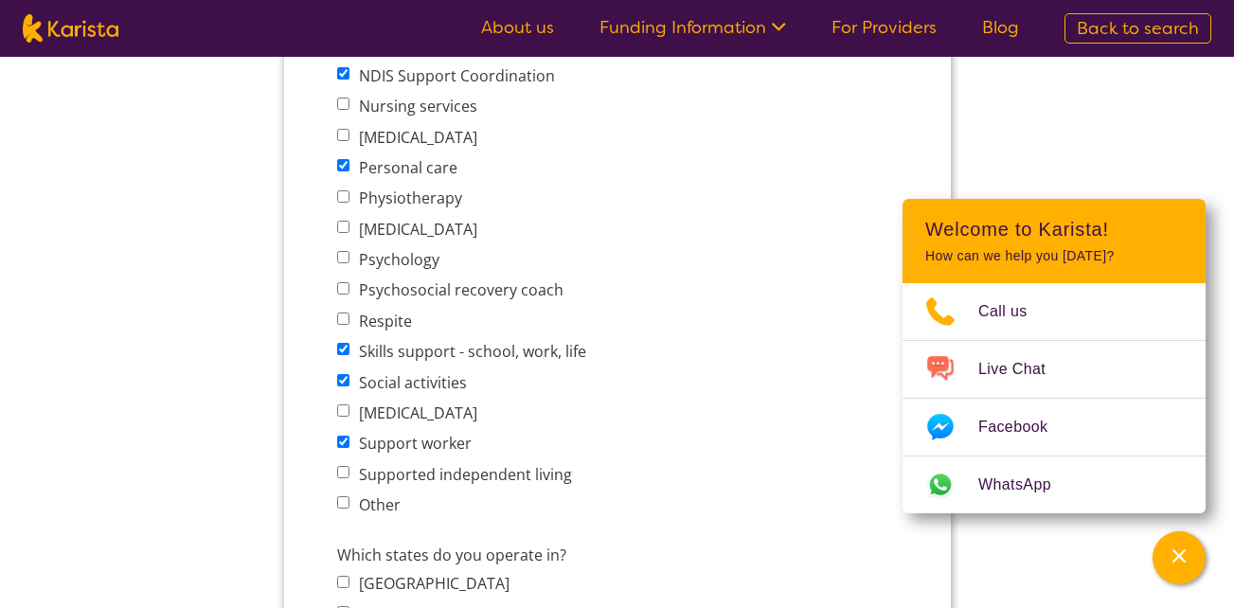
click at [349, 477] on input "Supported independent living" at bounding box center [342, 472] width 12 height 12
checkbox input "true"
click at [339, 500] on input "Other" at bounding box center [342, 502] width 12 height 12
click at [406, 554] on label "Other services (please describe)" at bounding box center [452, 557] width 233 height 27
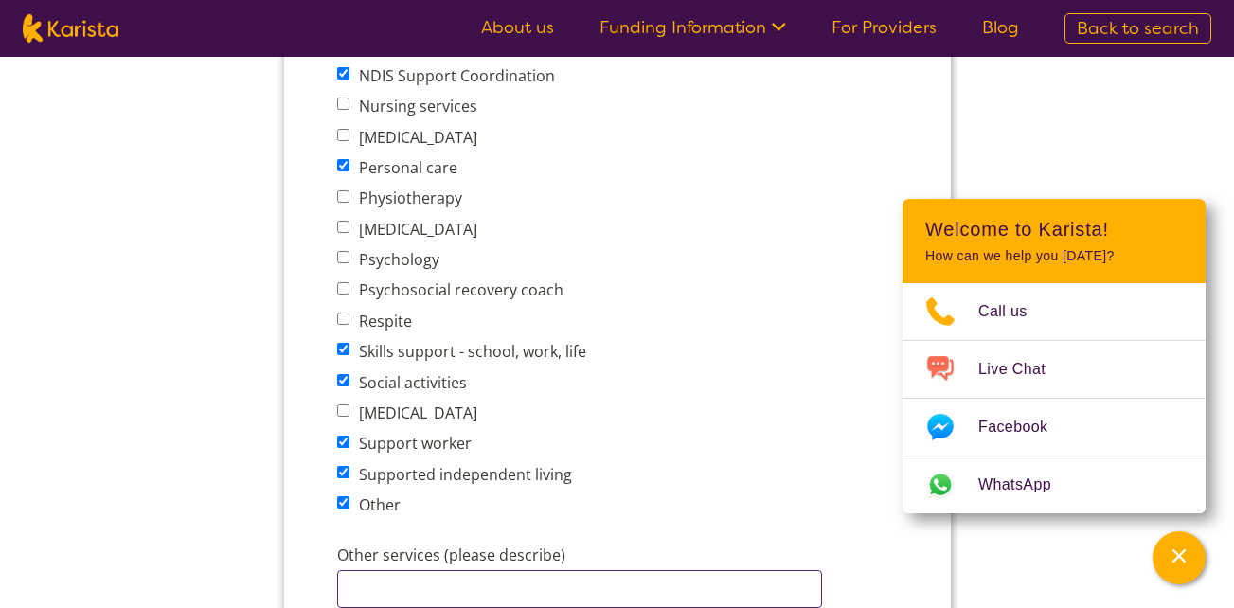
click at [406, 570] on input "Other services (please describe)" at bounding box center [578, 589] width 485 height 38
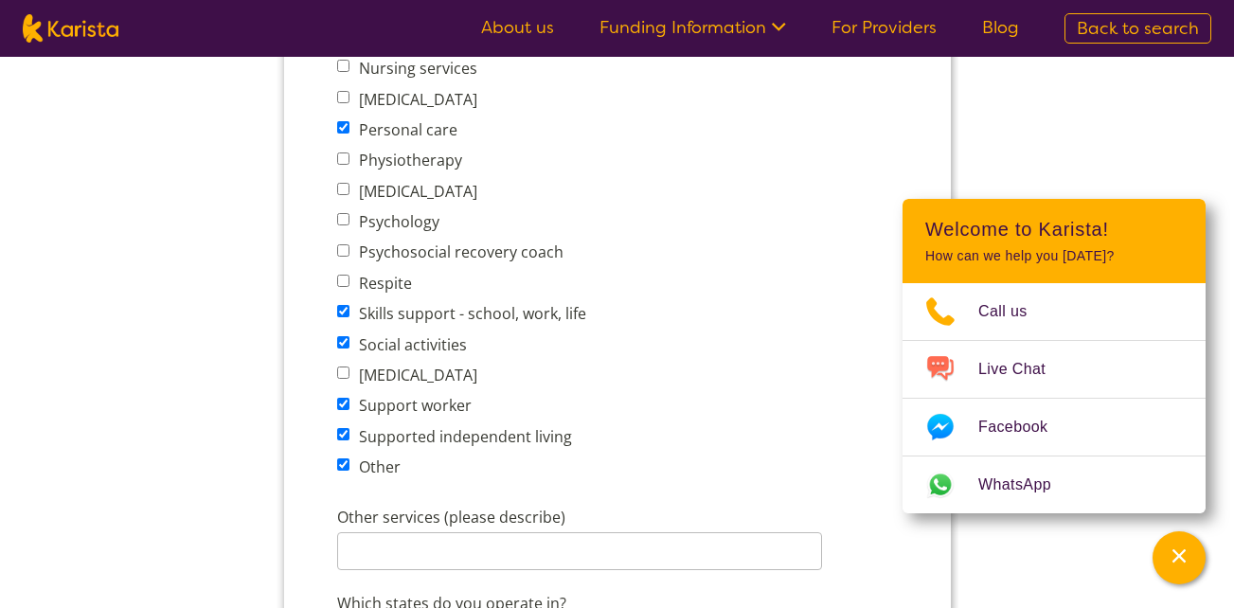
scroll to position [1123, 0]
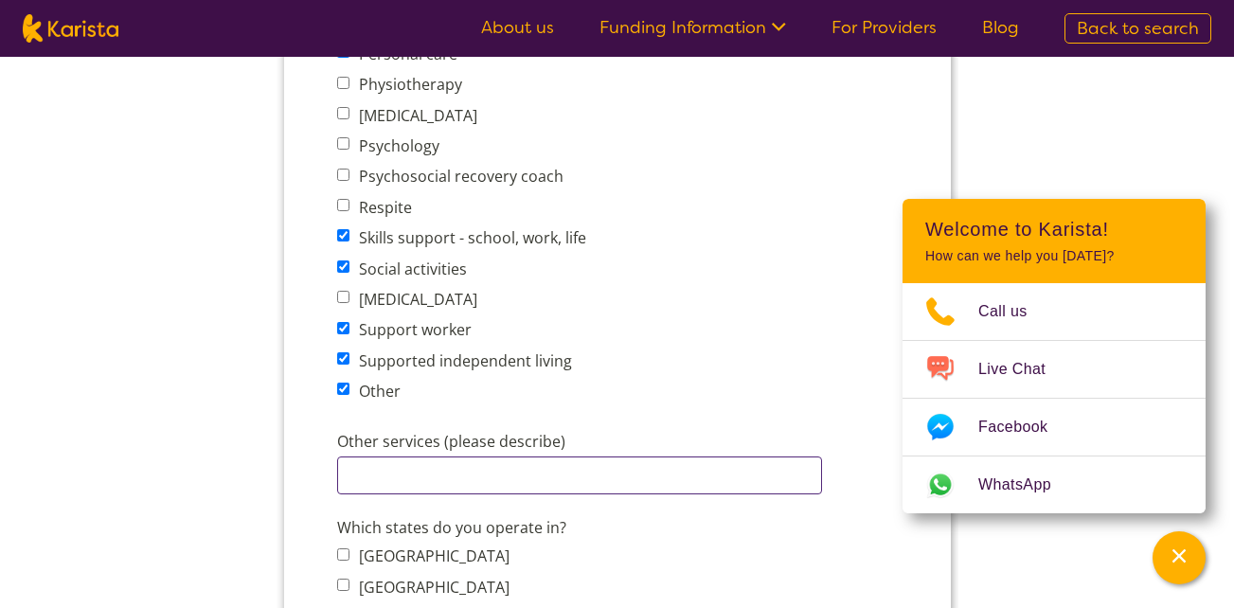
click at [410, 466] on input "Other services (please describe)" at bounding box center [578, 476] width 485 height 38
click at [340, 387] on input "Other" at bounding box center [342, 389] width 12 height 12
checkbox input "false"
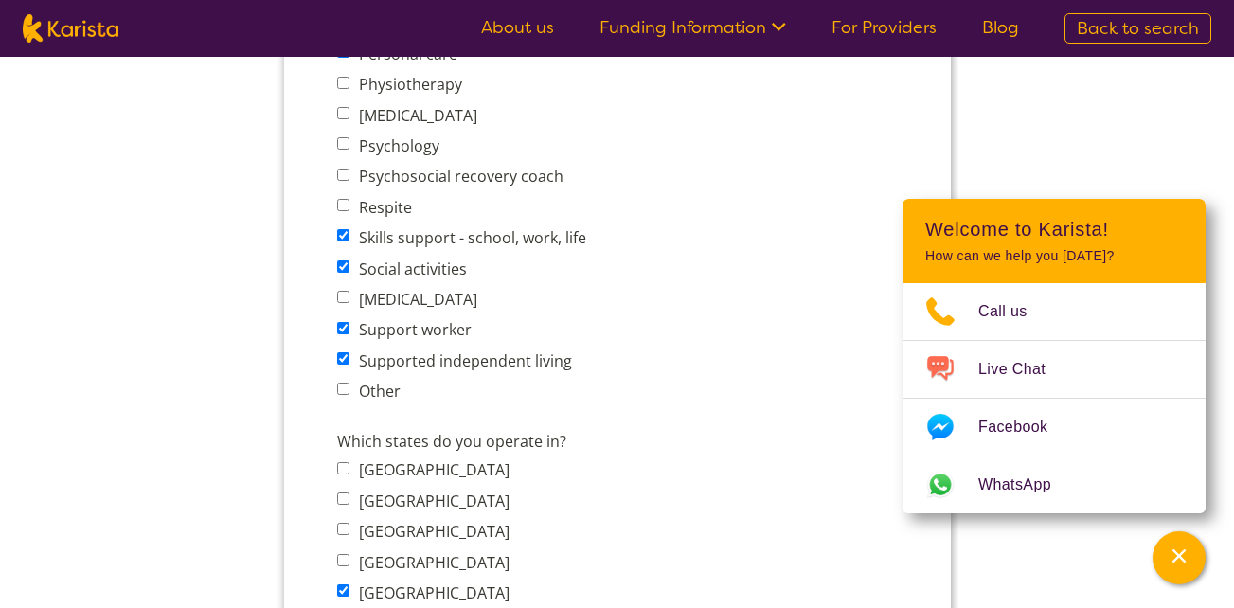
click at [269, 439] on section "Enquire now If you would like to be listed on the Karista platform, fill in our…" at bounding box center [618, 563] width 728 height 3259
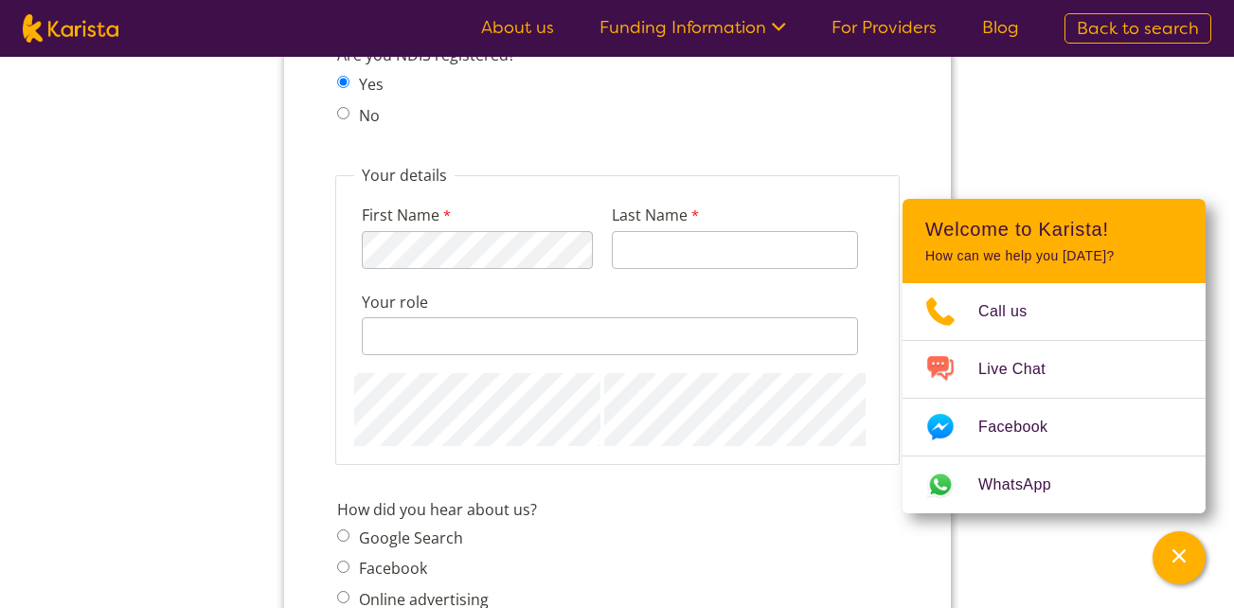
scroll to position [1956, 0]
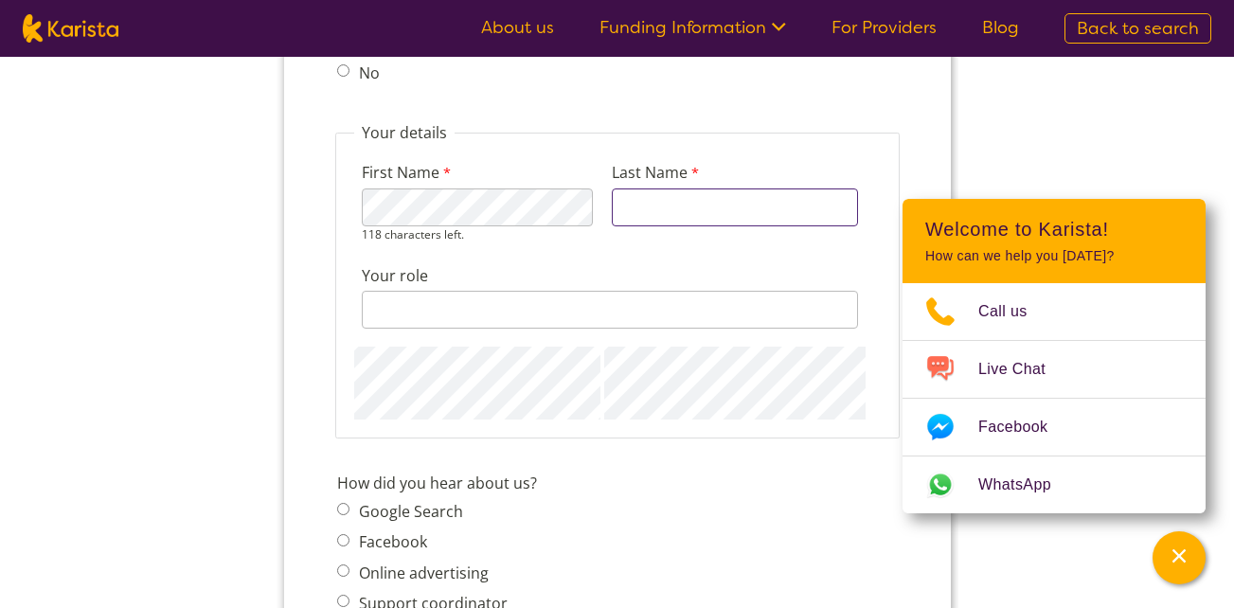
type input "David"
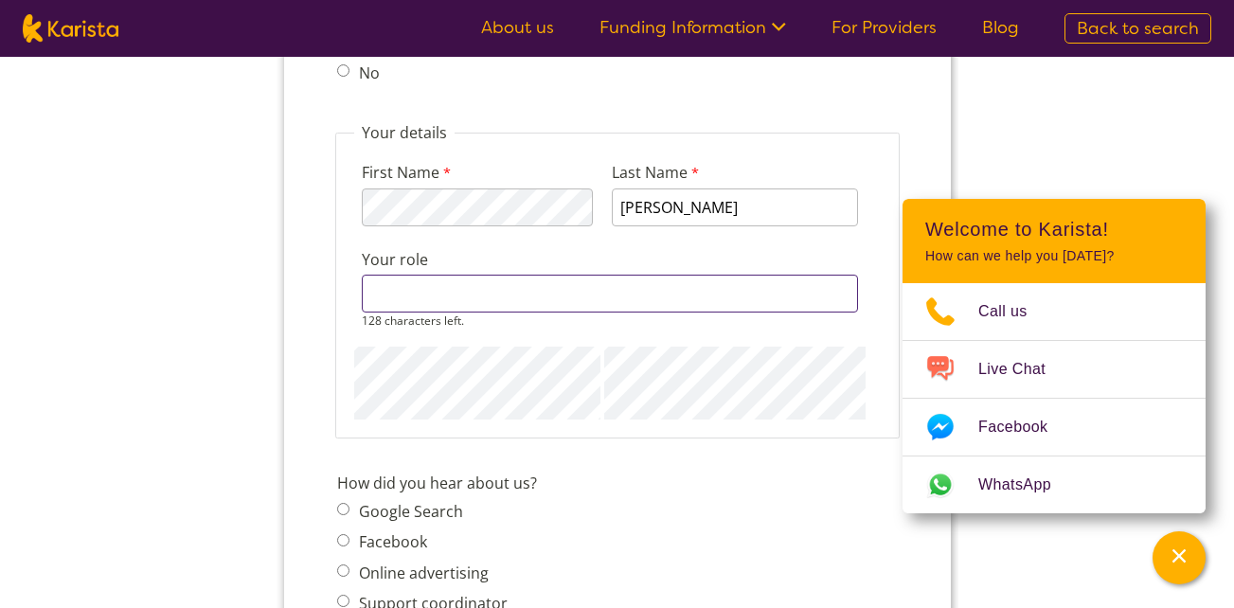
click at [442, 316] on div "128 characters left." at bounding box center [609, 302] width 496 height 54
click at [394, 291] on input "CEP" at bounding box center [609, 294] width 496 height 38
type input "CEO"
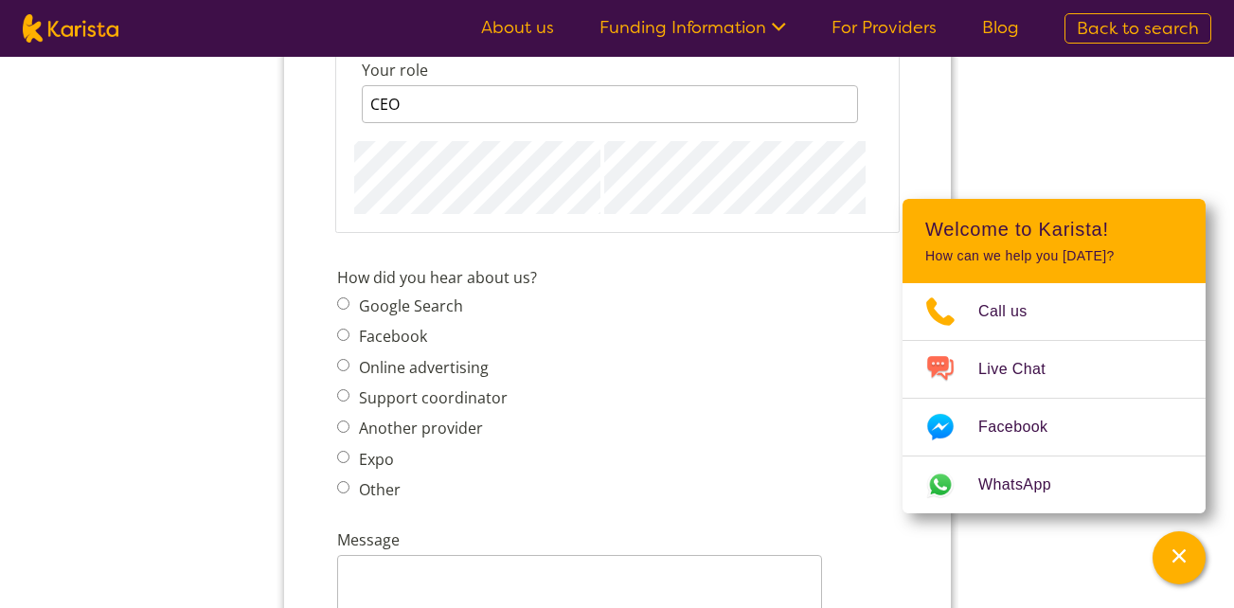
scroll to position [2184, 0]
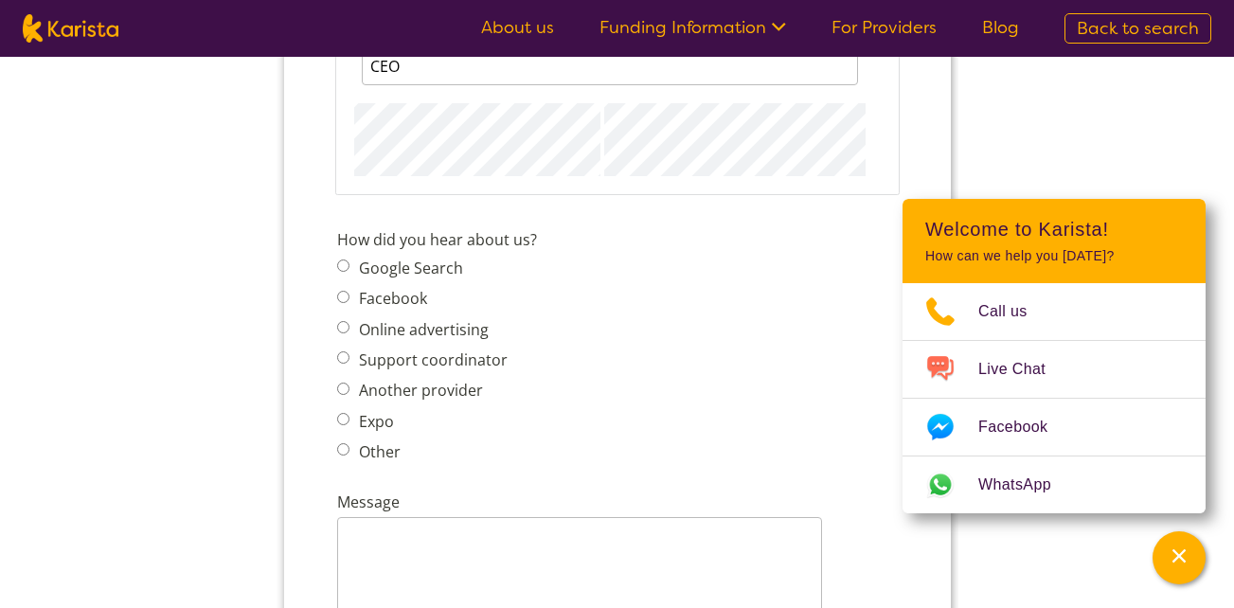
click at [404, 384] on label "Another provider" at bounding box center [417, 390] width 130 height 21
click at [349, 384] on input "Another provider" at bounding box center [342, 389] width 12 height 12
radio input "true"
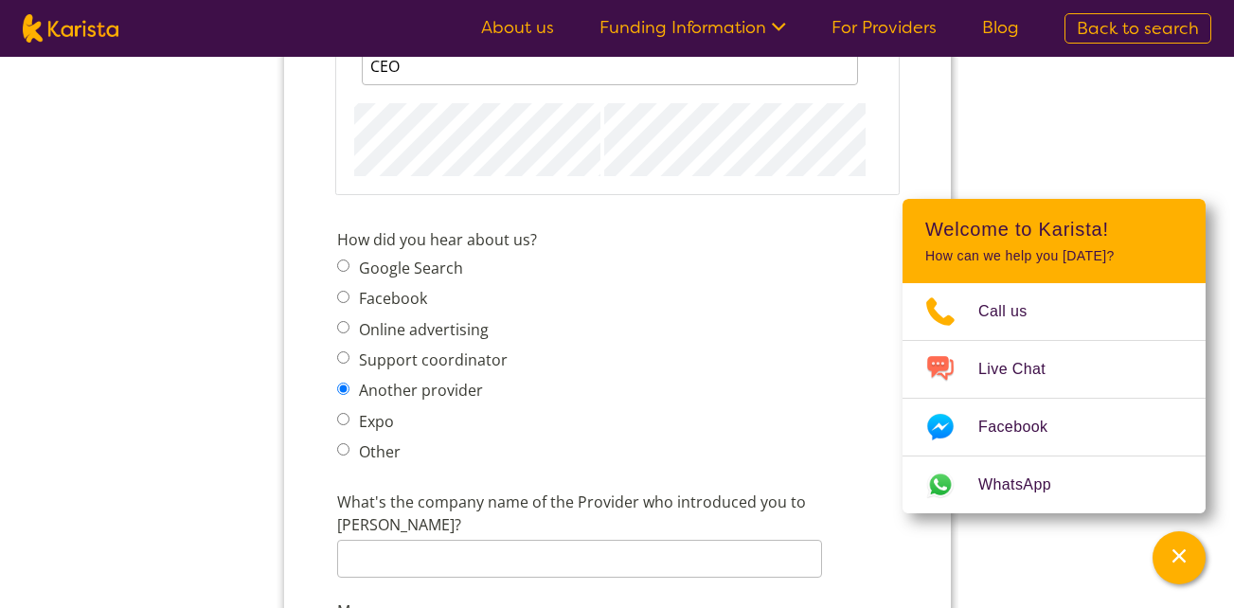
click at [343, 447] on input "Other" at bounding box center [342, 449] width 12 height 12
radio input "true"
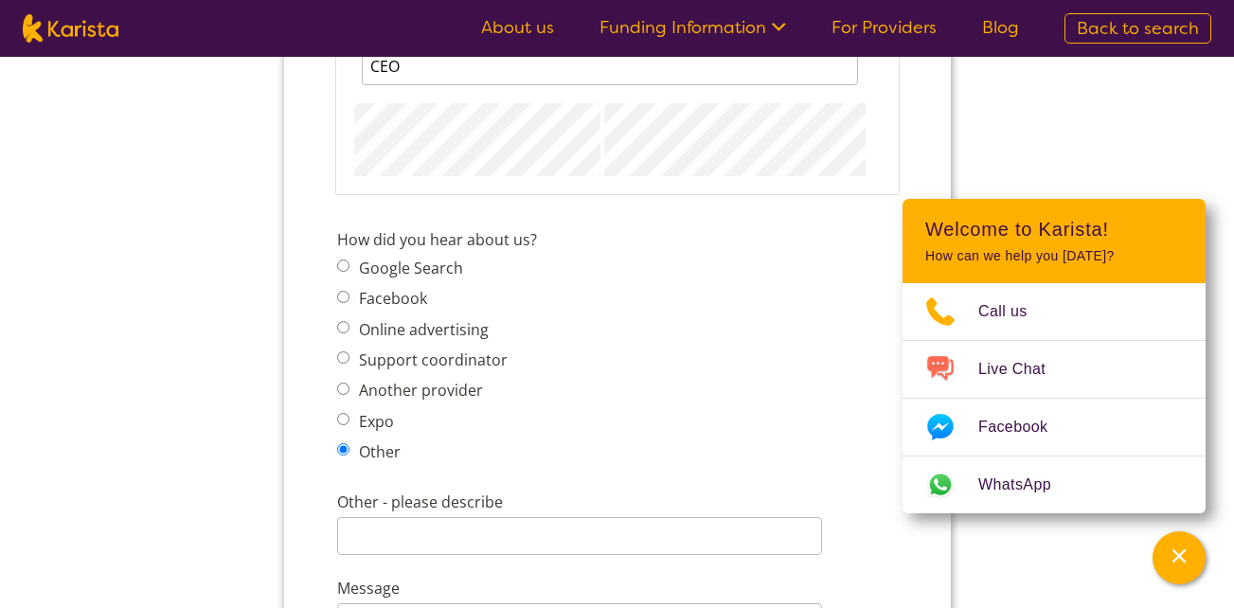
click at [392, 322] on label "Online advertising" at bounding box center [419, 329] width 135 height 21
click at [349, 322] on input "Online advertising" at bounding box center [342, 327] width 12 height 12
radio input "true"
click at [352, 267] on label "Google Search" at bounding box center [407, 268] width 110 height 21
click at [349, 267] on input "Google Search" at bounding box center [342, 266] width 12 height 12
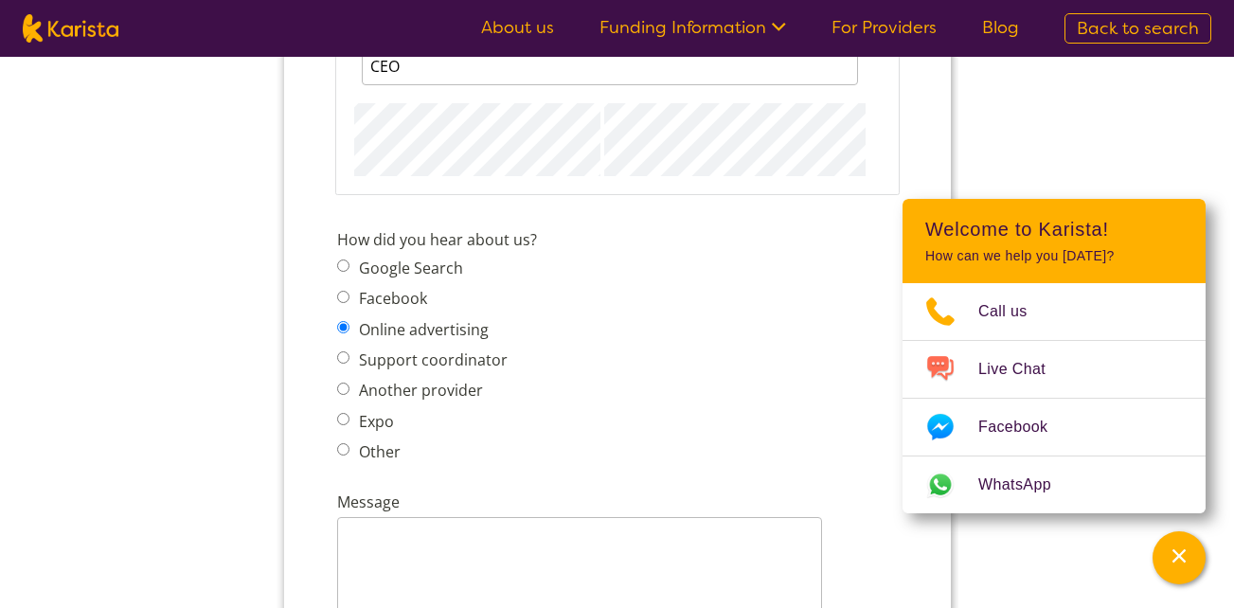
radio input "true"
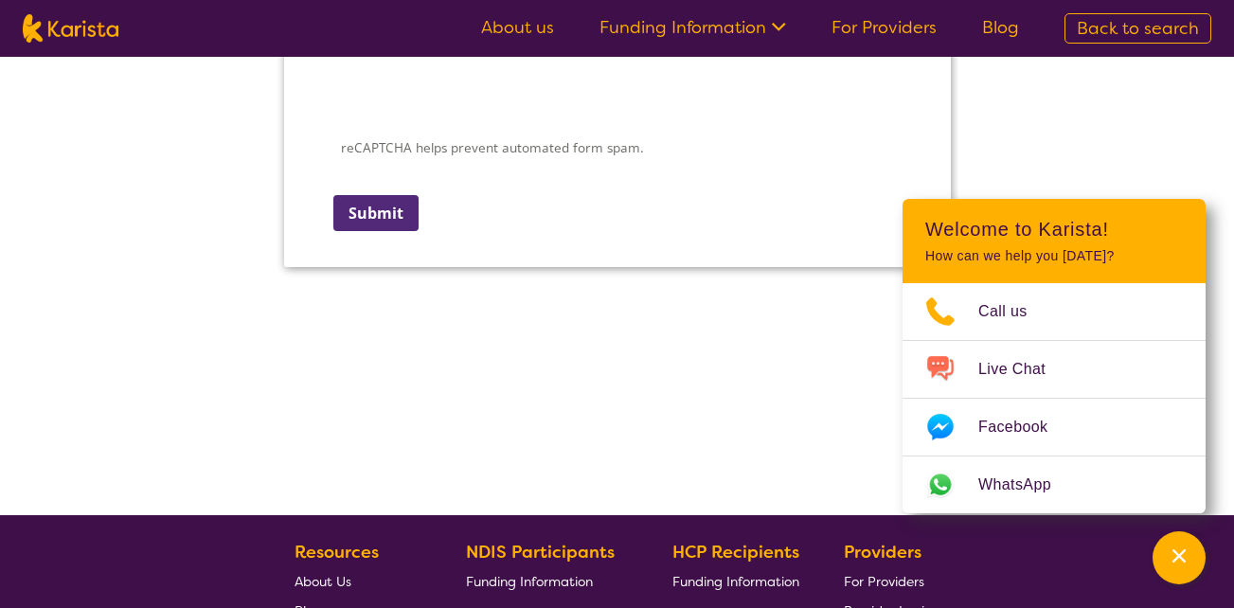
scroll to position [2786, 0]
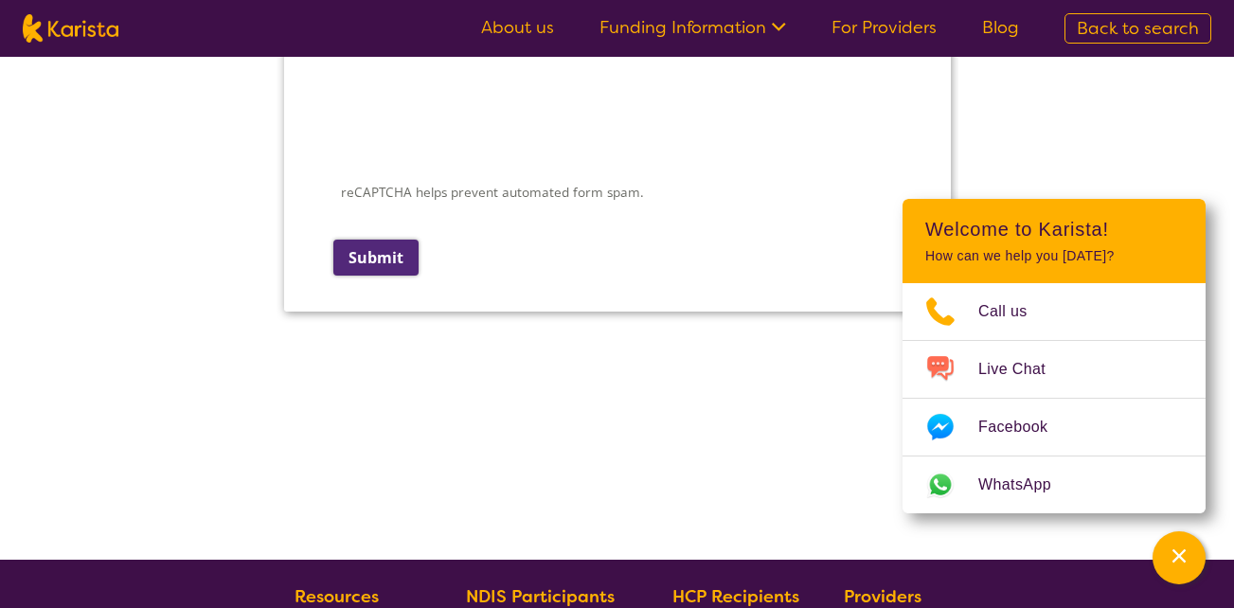
click at [389, 267] on input "Submit" at bounding box center [375, 258] width 85 height 36
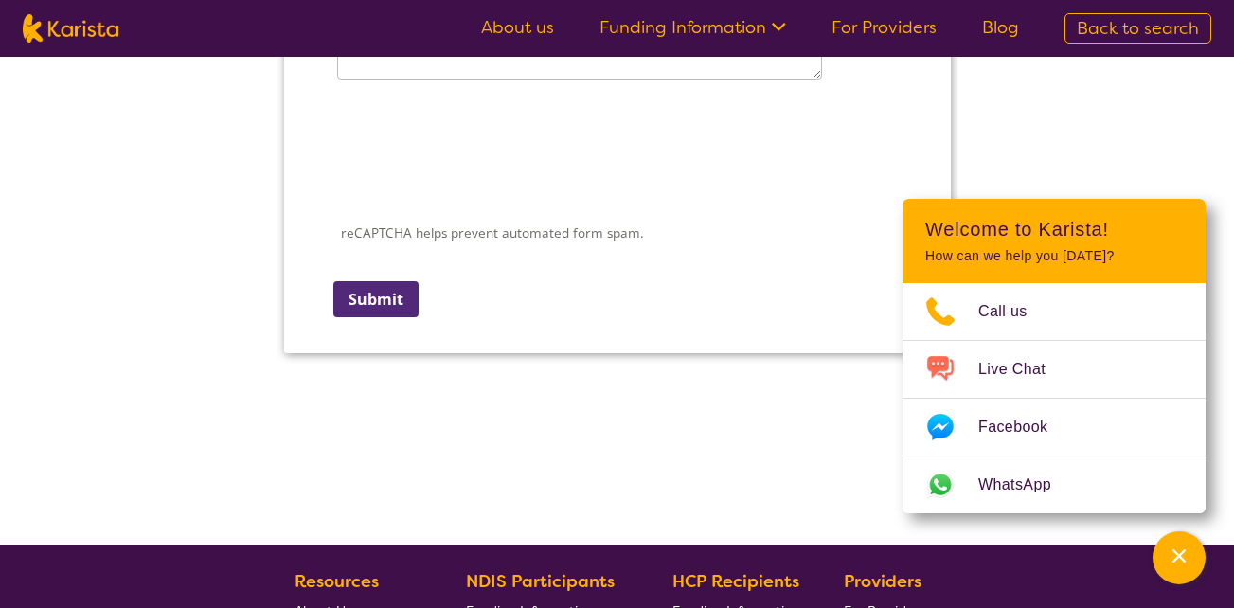
scroll to position [683, 0]
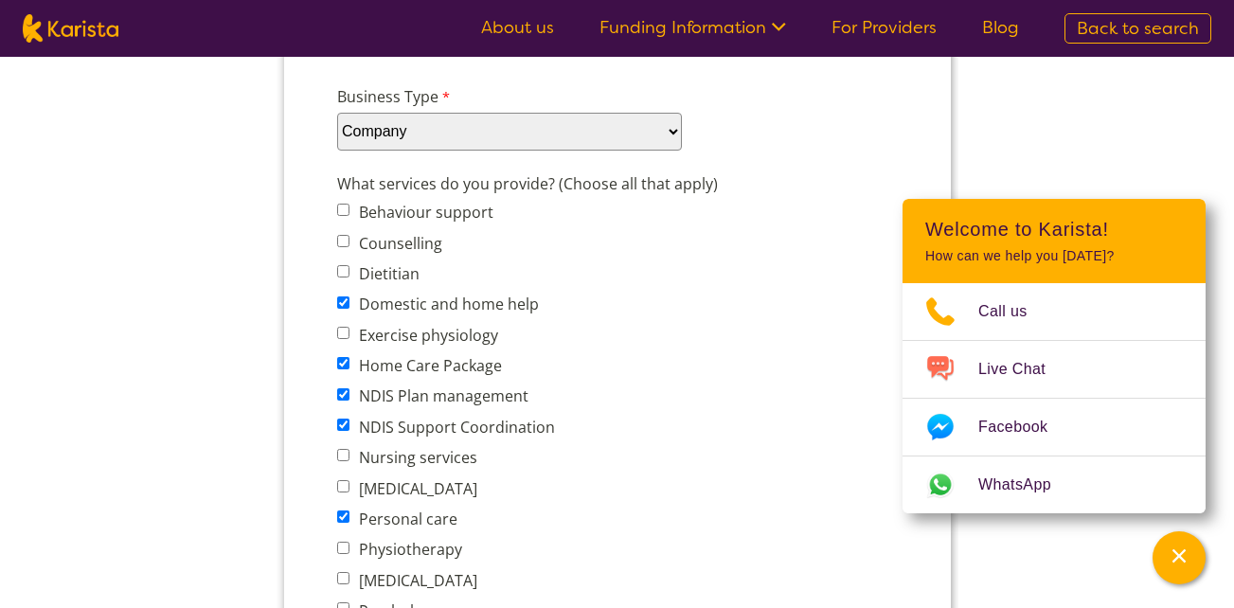
click at [507, 124] on div "Business Type Please select... Company Individual/Sole Trader Other (please spe…" at bounding box center [617, 117] width 576 height 73
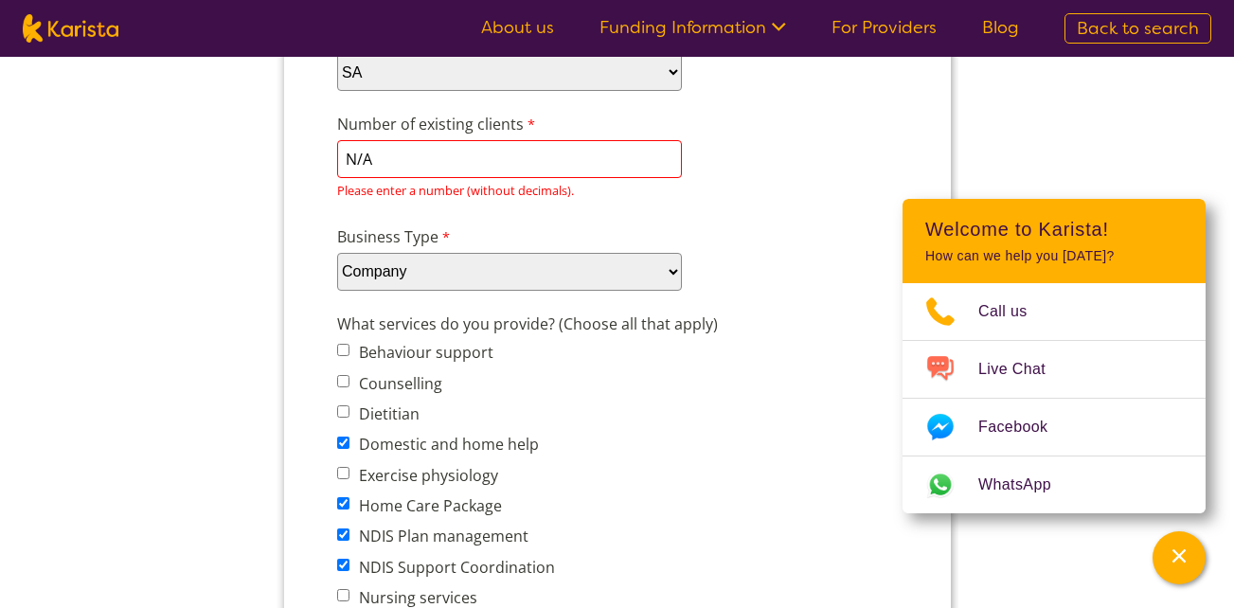
scroll to position [494, 0]
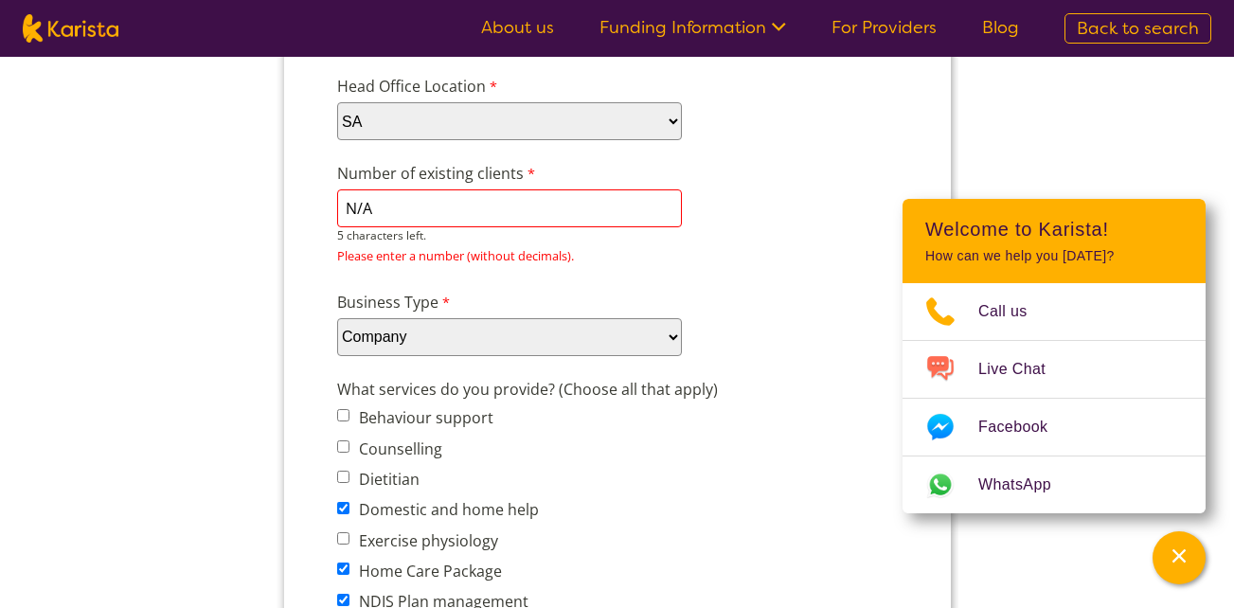
click at [448, 205] on input "N/A" at bounding box center [508, 208] width 345 height 38
drag, startPoint x: 448, startPoint y: 205, endPoint x: 399, endPoint y: 207, distance: 49.3
click at [399, 207] on input "N/A" at bounding box center [508, 208] width 345 height 38
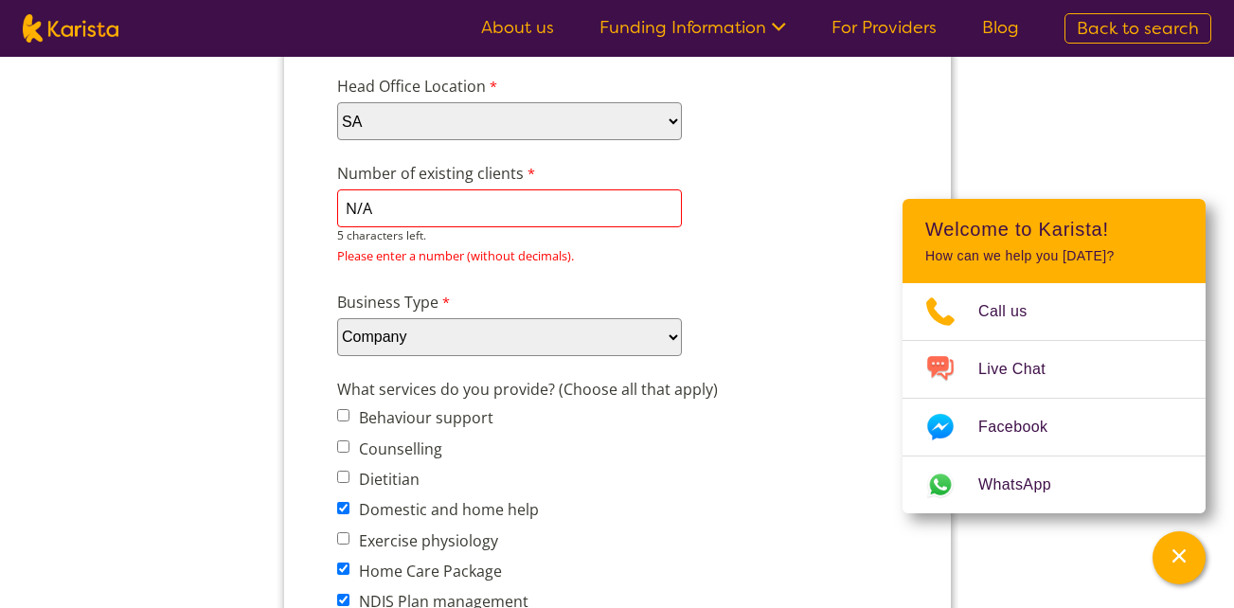
click at [399, 207] on input "N/A" at bounding box center [508, 208] width 345 height 38
type input "N"
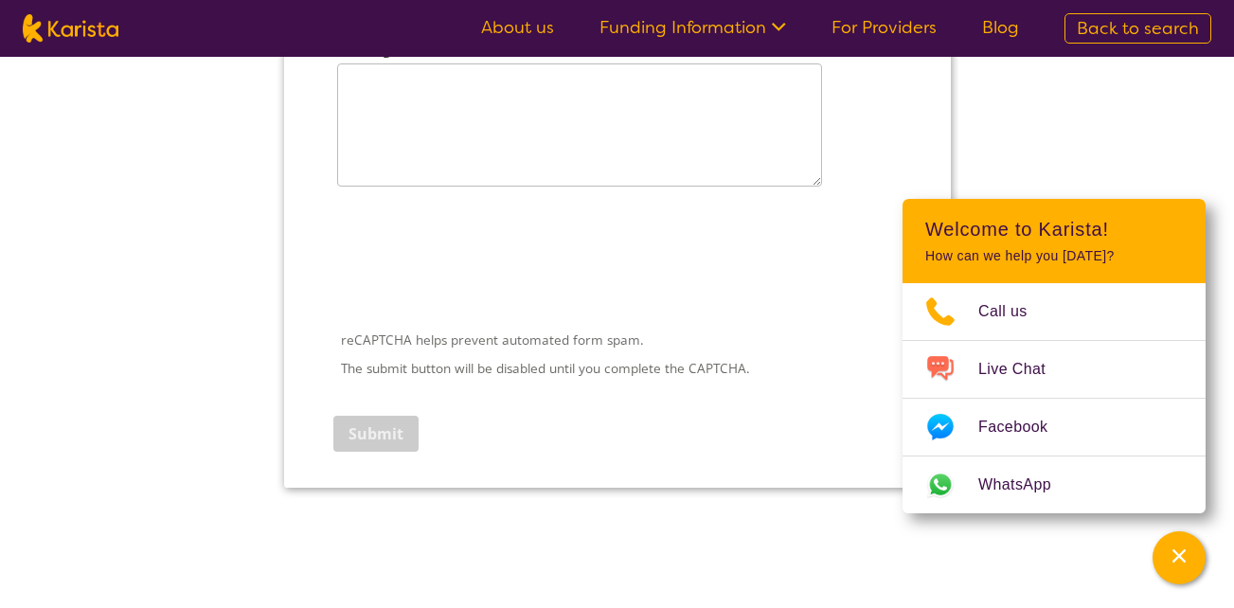
scroll to position [2666, 0]
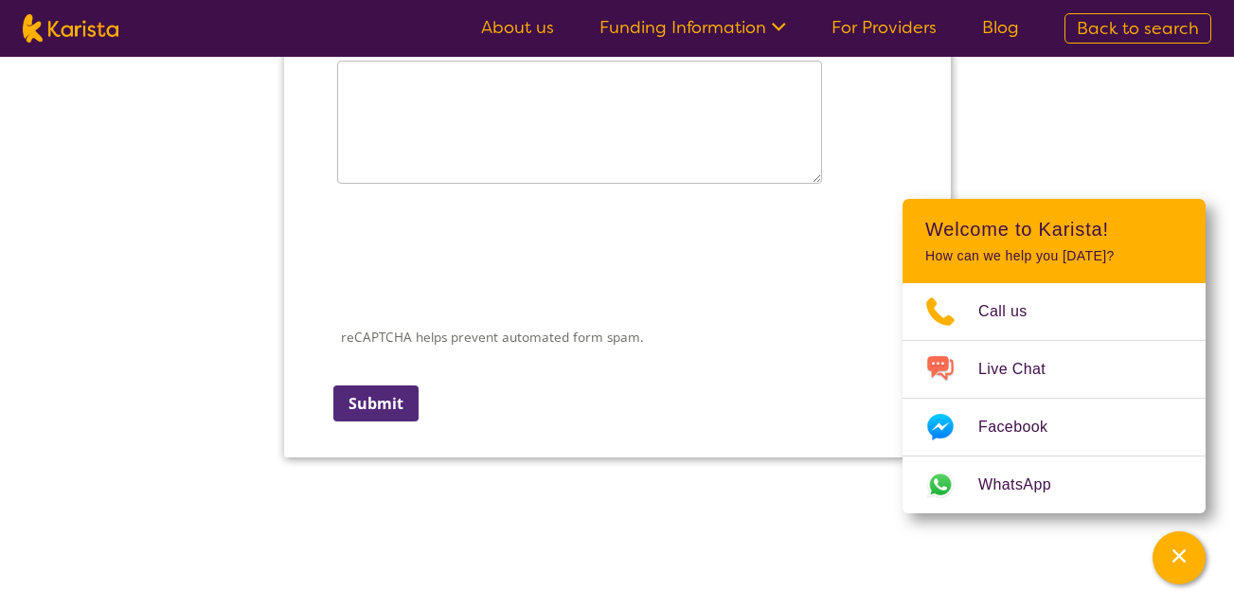
drag, startPoint x: 1230, startPoint y: 459, endPoint x: 1243, endPoint y: 313, distance: 147.4
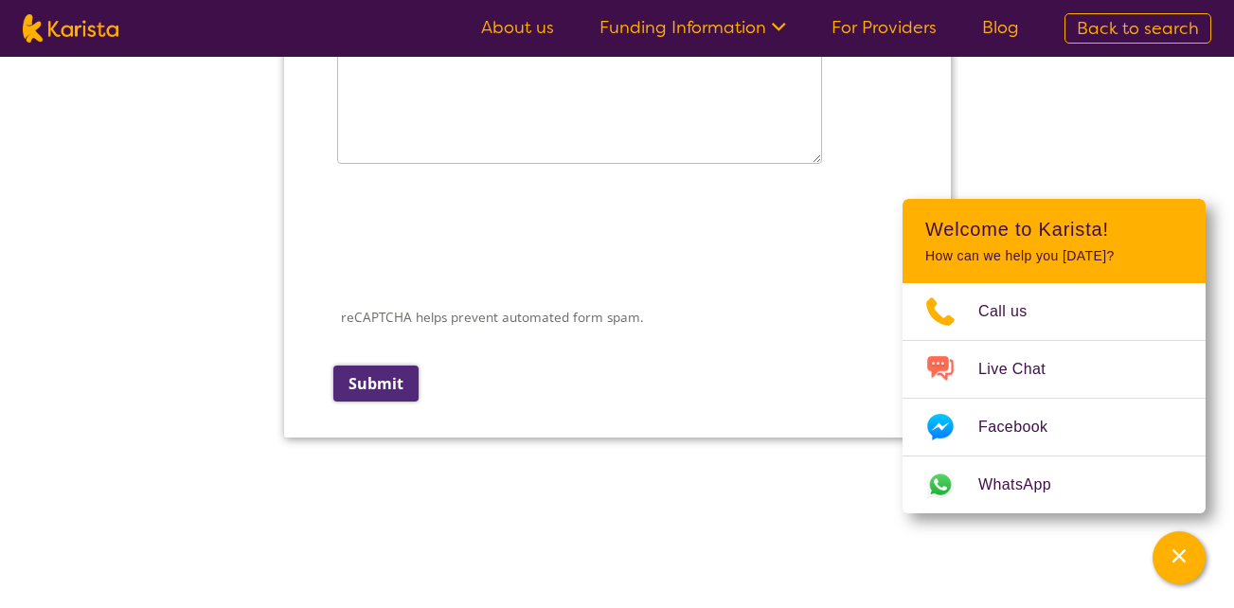
click at [372, 377] on input "Submit" at bounding box center [375, 384] width 85 height 36
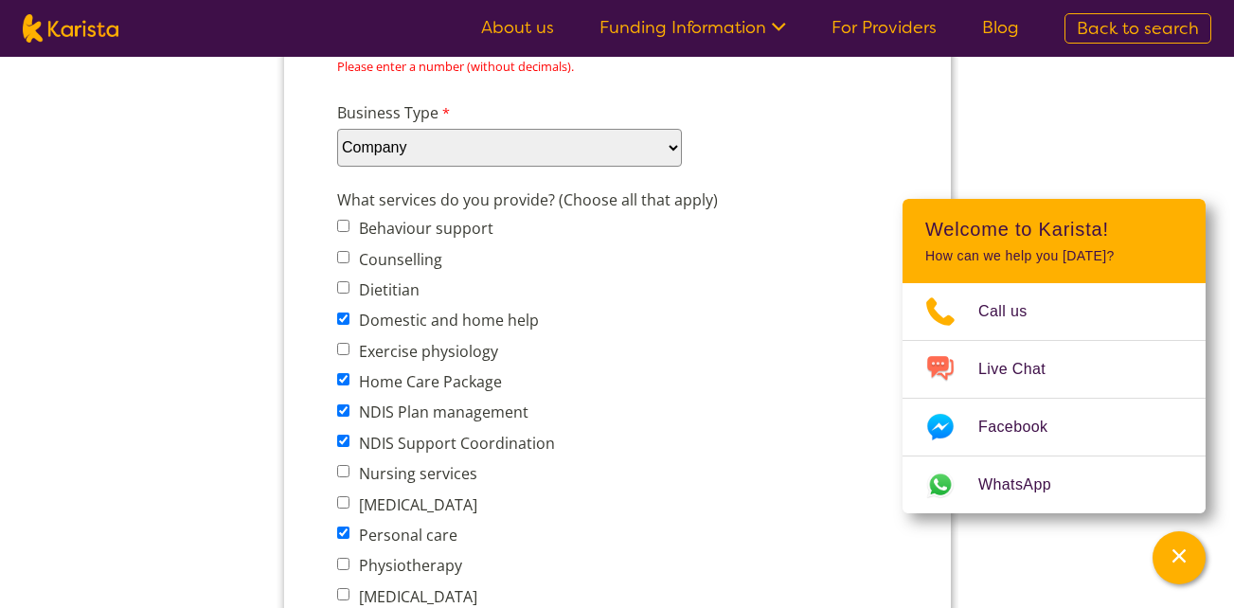
scroll to position [0, 0]
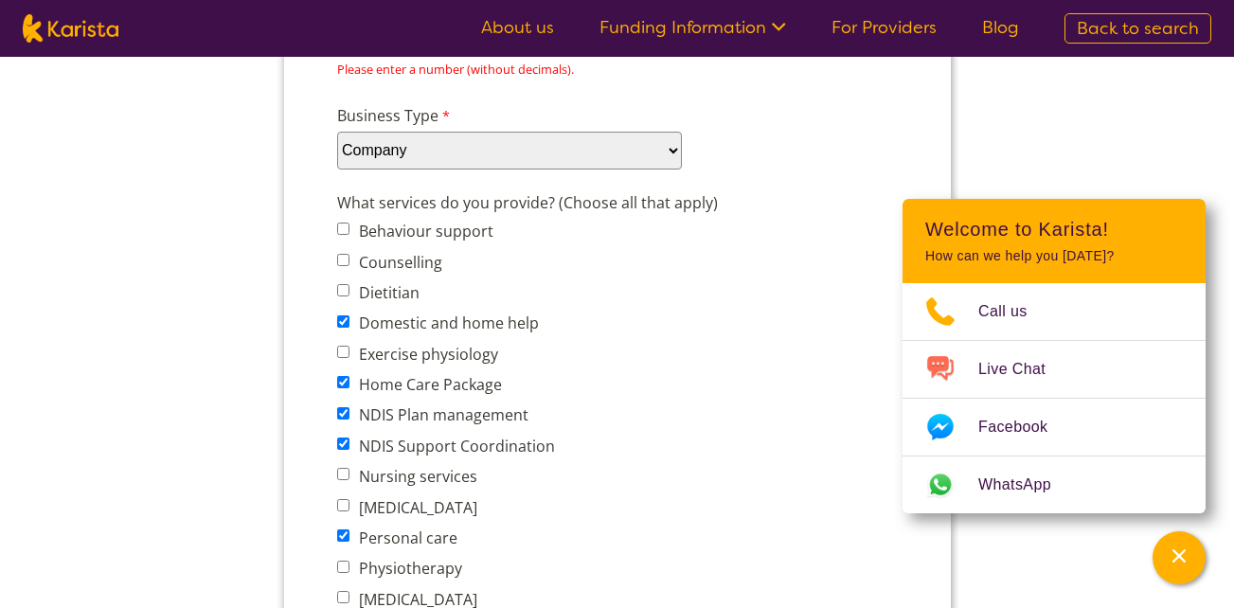
click at [638, 95] on div "Company details Business trading name stylish care pty ltd 235 characters left.…" at bounding box center [617, 499] width 576 height 1825
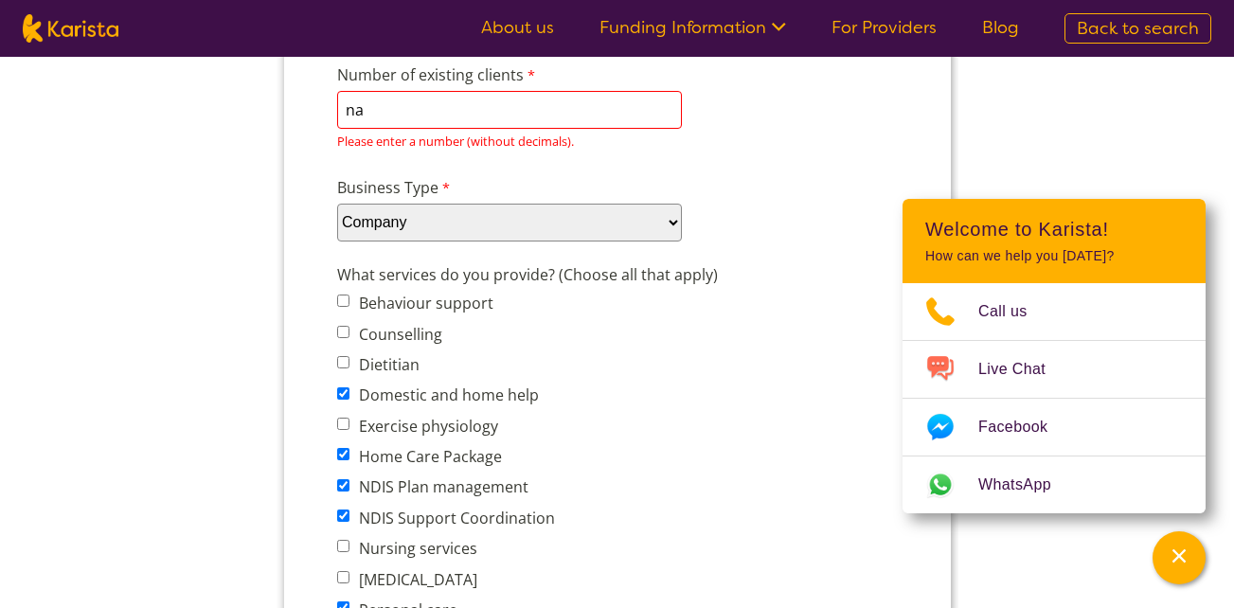
scroll to position [567, 0]
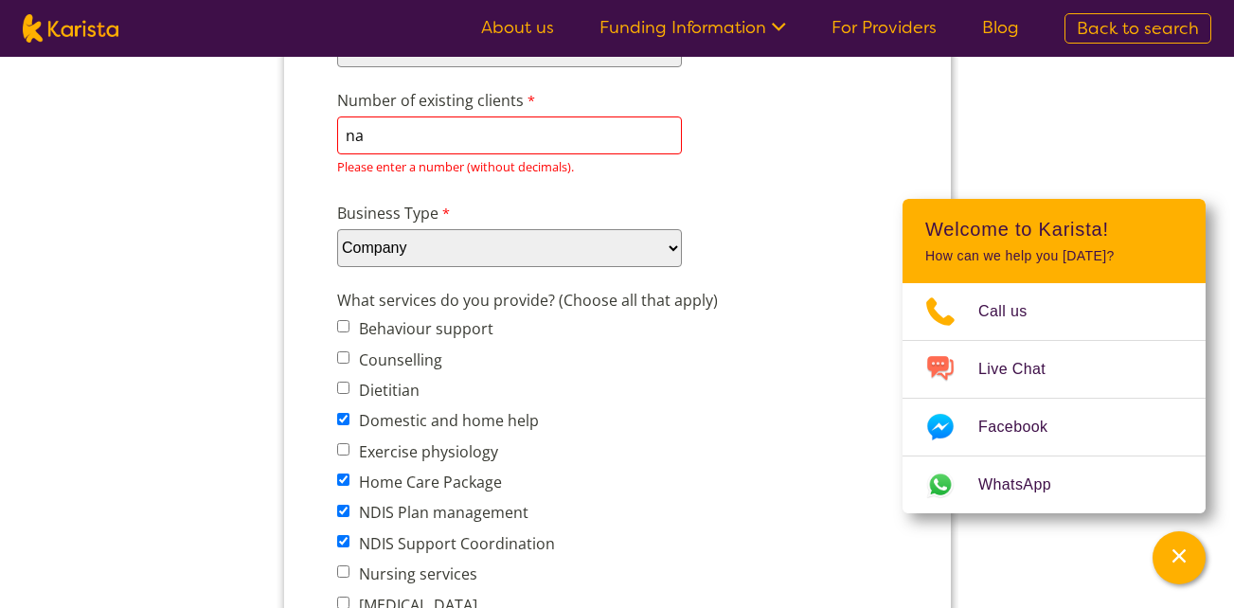
click at [537, 110] on div "Number of existing clients na 6 characters left. Please enter a number (without…" at bounding box center [617, 134] width 576 height 99
click at [492, 135] on input "na" at bounding box center [508, 136] width 345 height 38
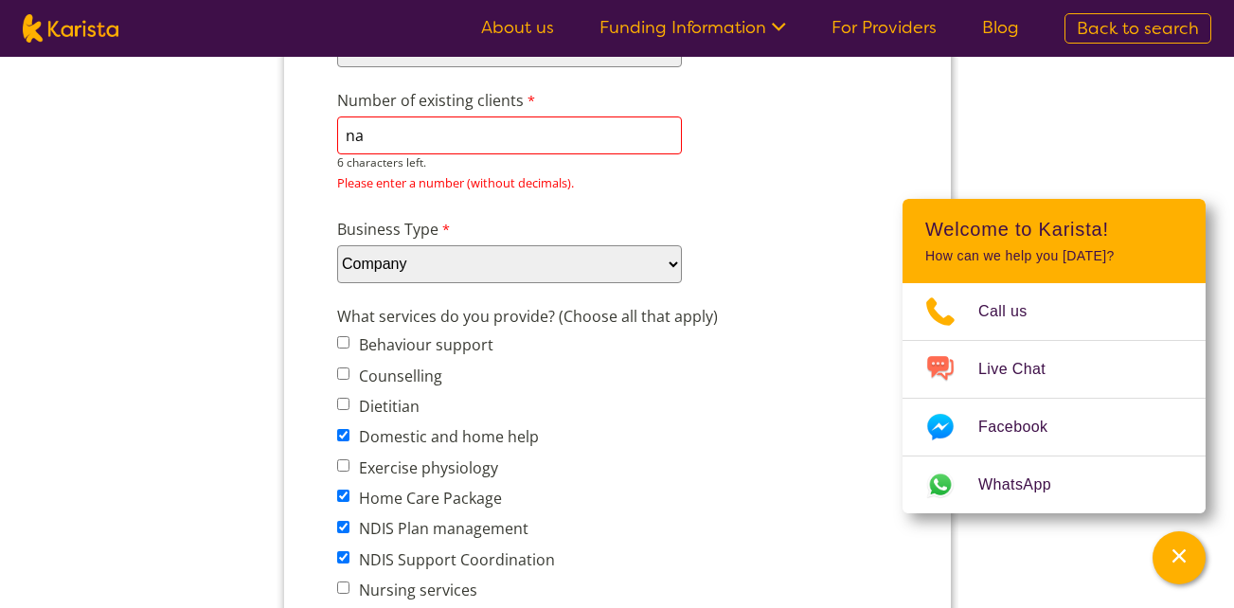
type input "n"
type input "0"
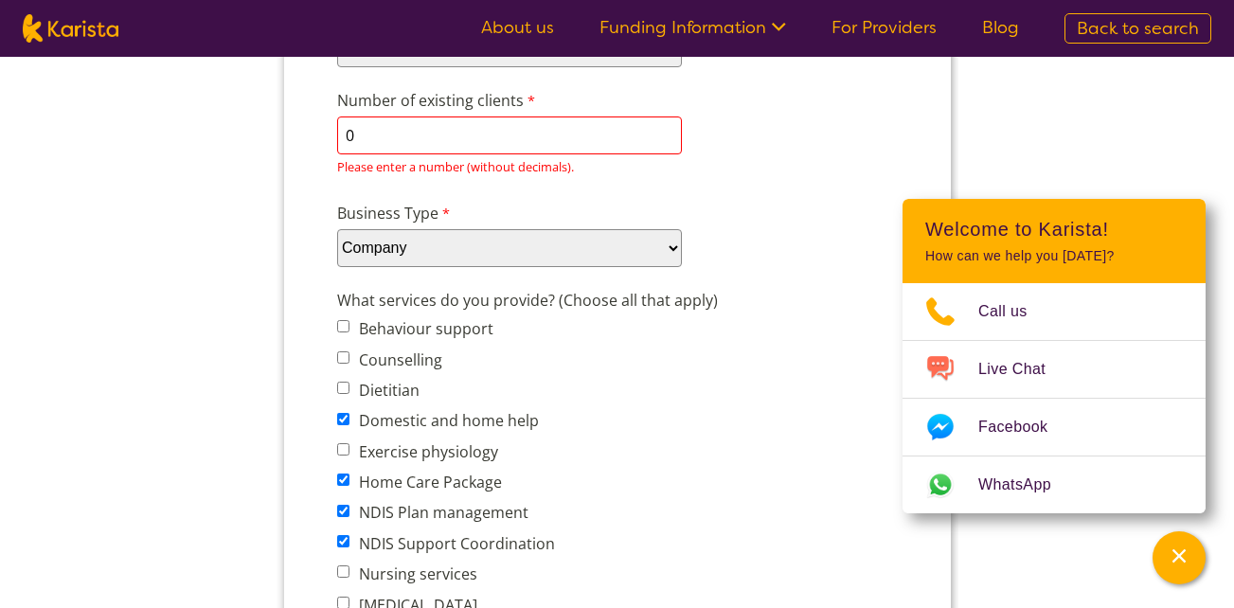
click at [448, 194] on div "Company details Business trading name stylish care pty ltd 235 characters left.…" at bounding box center [617, 605] width 576 height 1808
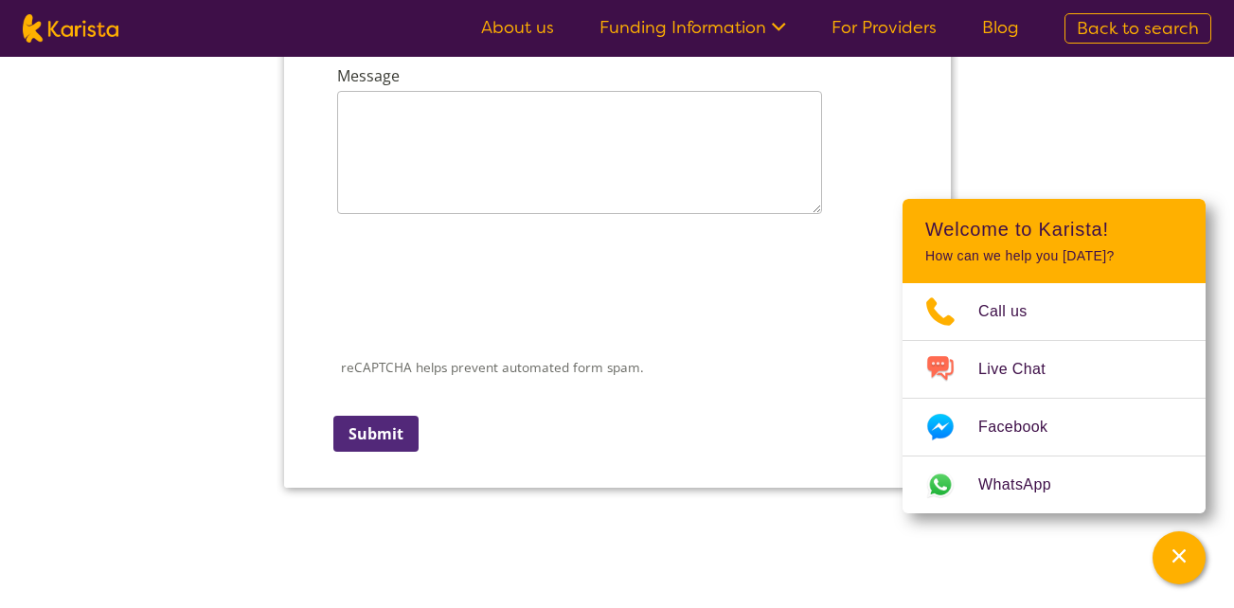
scroll to position [2698, 0]
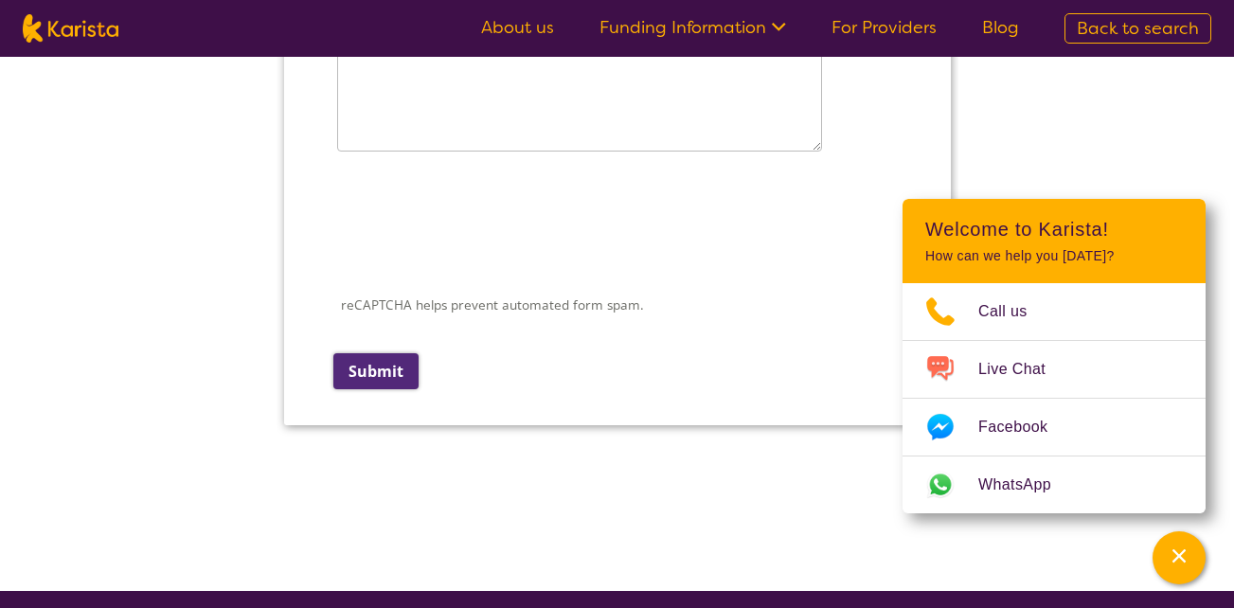
click at [379, 365] on input "Submit" at bounding box center [375, 371] width 85 height 36
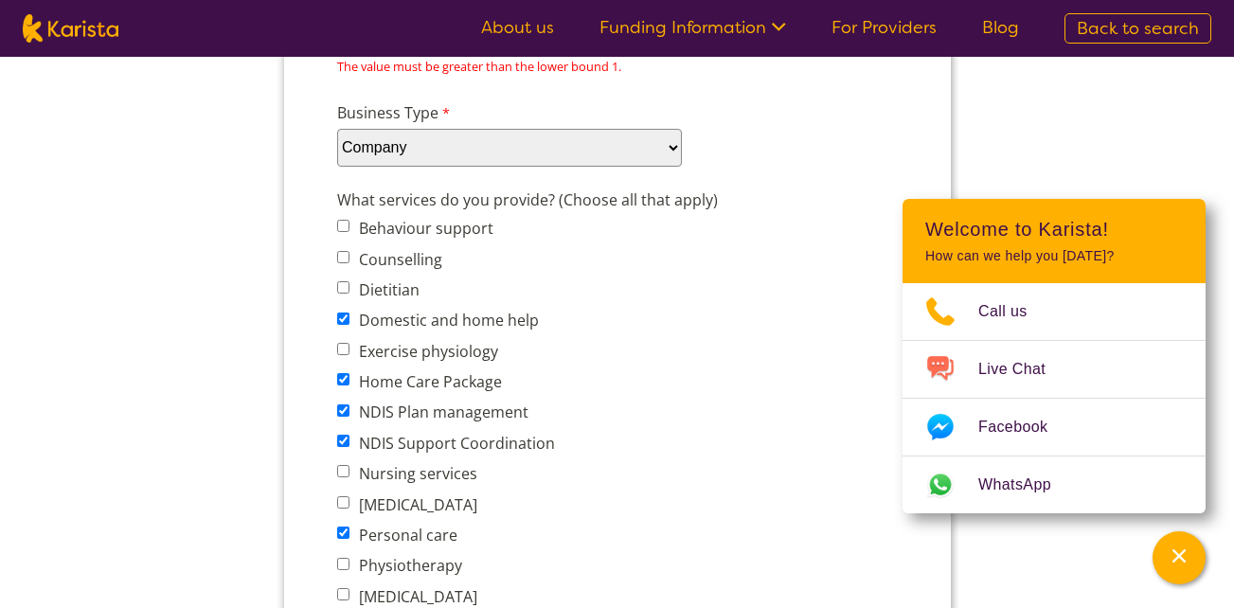
scroll to position [0, 0]
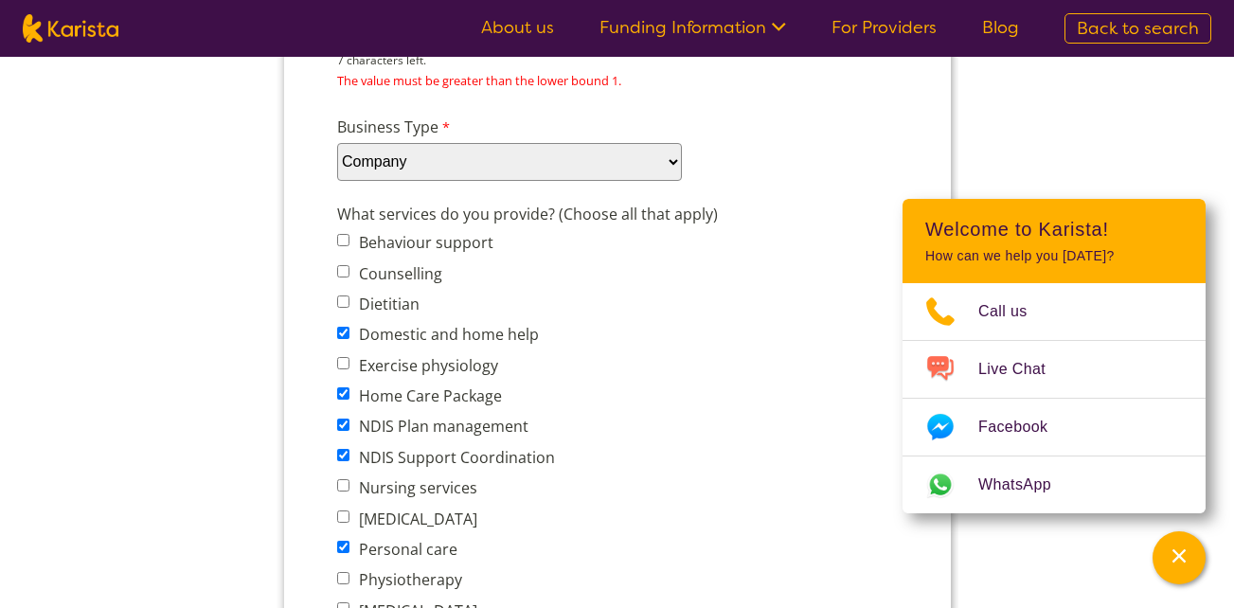
click at [728, 113] on div "Business Type Please select... Company Individual/Sole Trader Other (please spe…" at bounding box center [617, 148] width 576 height 73
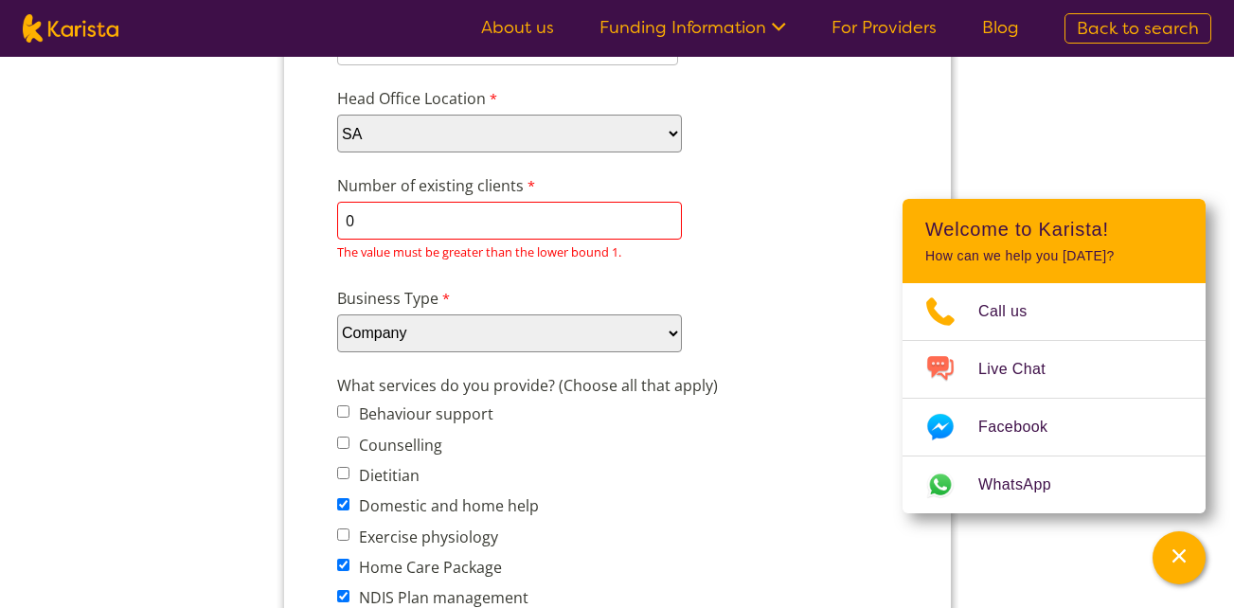
scroll to position [479, 0]
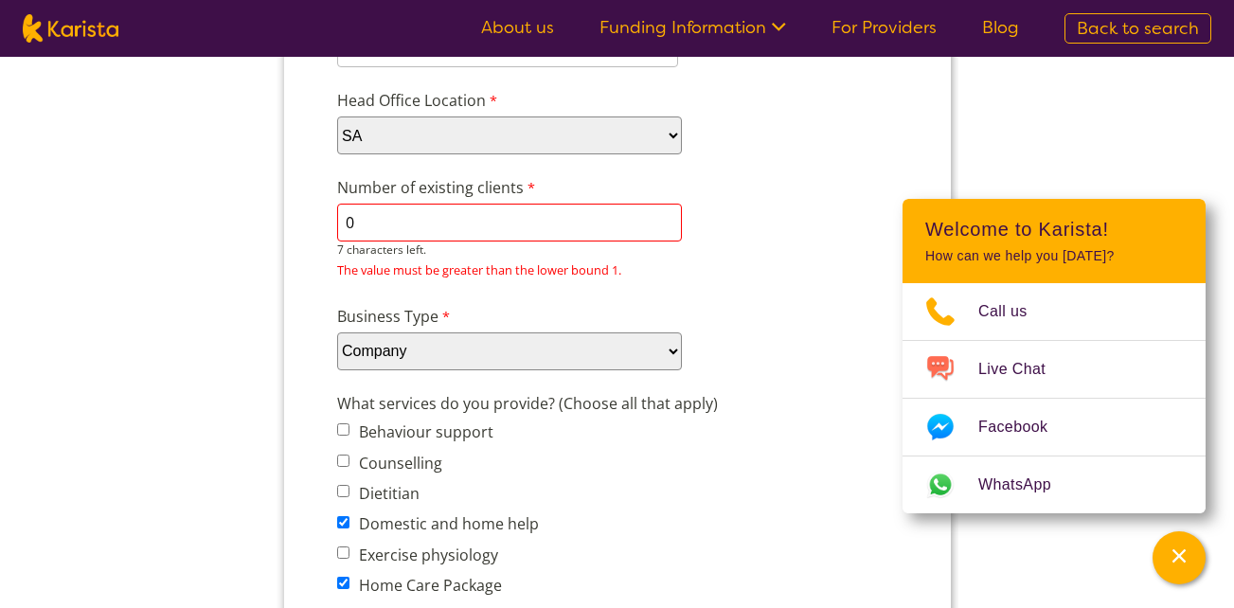
drag, startPoint x: 511, startPoint y: 217, endPoint x: 465, endPoint y: 210, distance: 46.0
click at [465, 210] on input "0" at bounding box center [508, 223] width 345 height 38
type input "1"
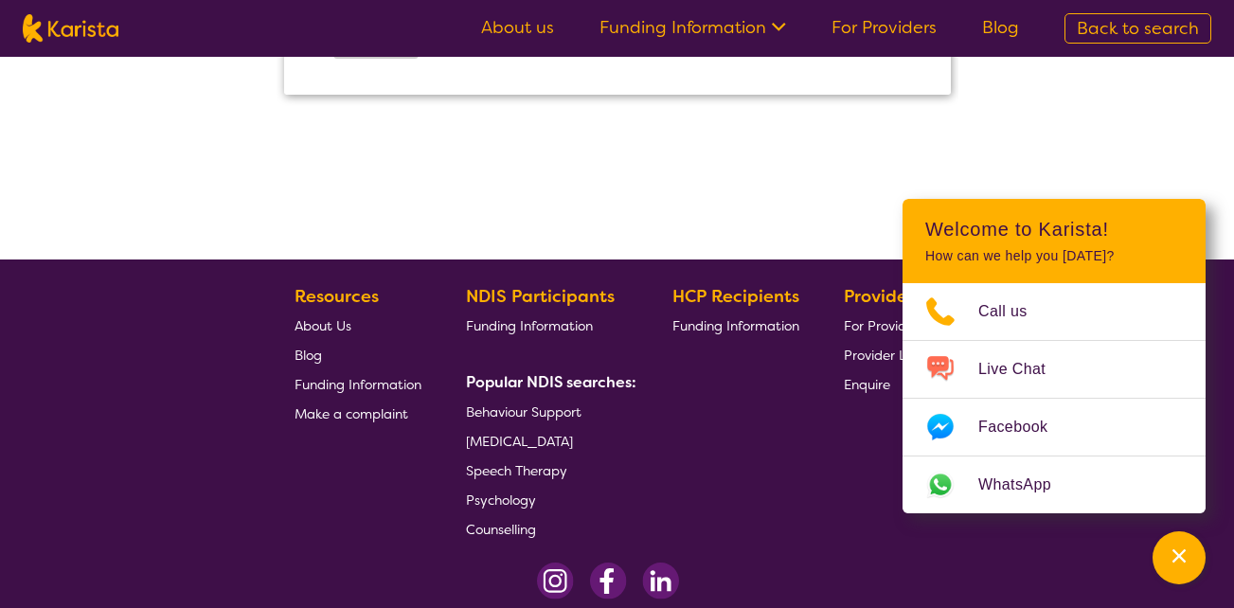
scroll to position [2628, 0]
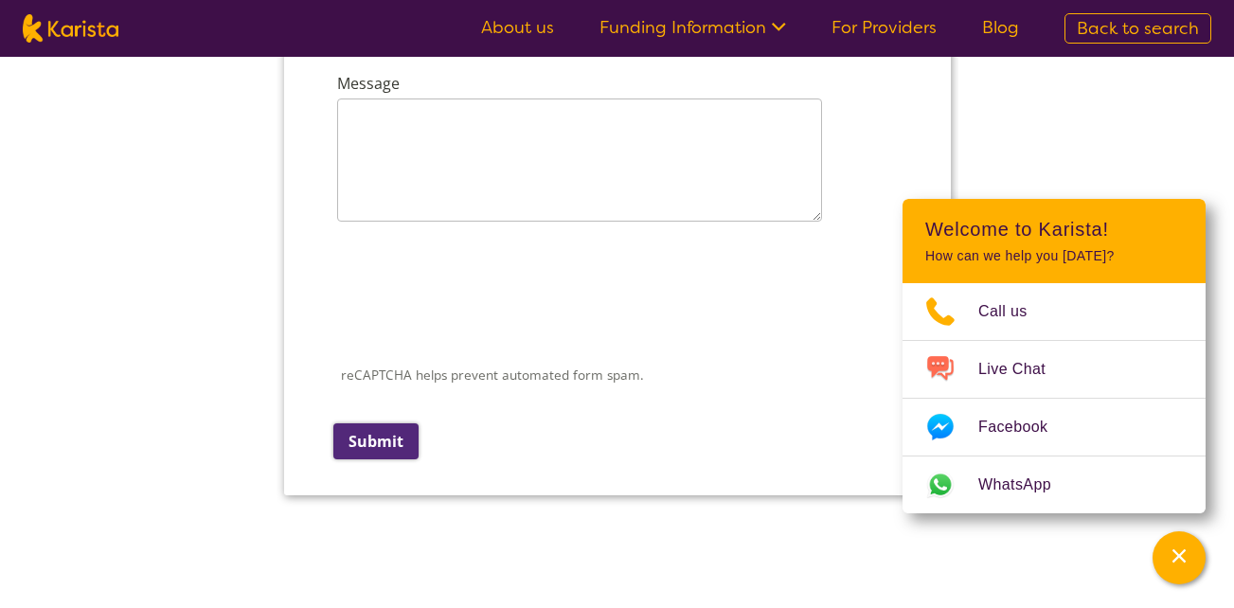
click at [352, 442] on input "Submit" at bounding box center [375, 441] width 85 height 36
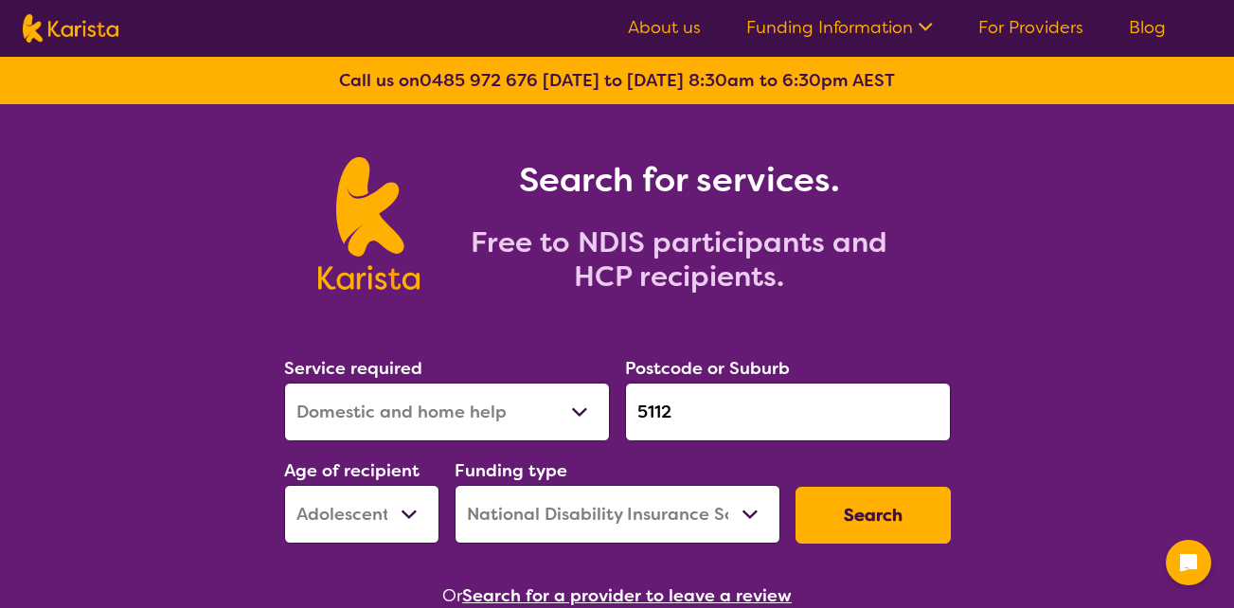
select select "Domestic and home help"
select select "AS"
select select "NDIS"
select select "Domestic and home help"
select select "AS"
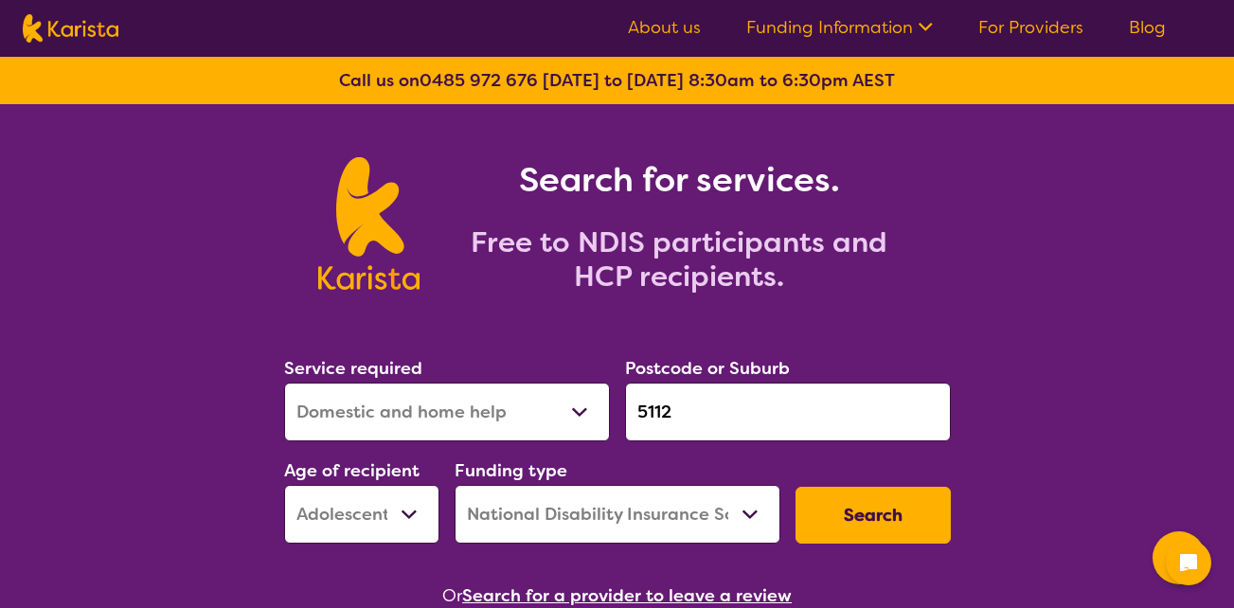
select select "NDIS"
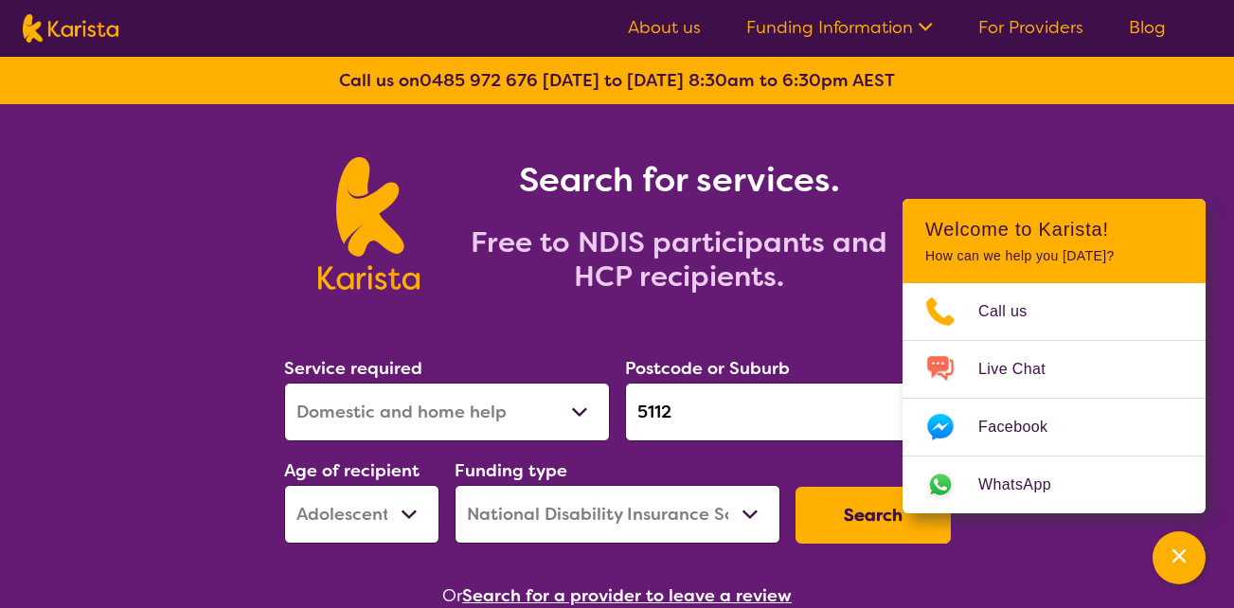
click at [1049, 34] on link "For Providers" at bounding box center [1031, 27] width 105 height 23
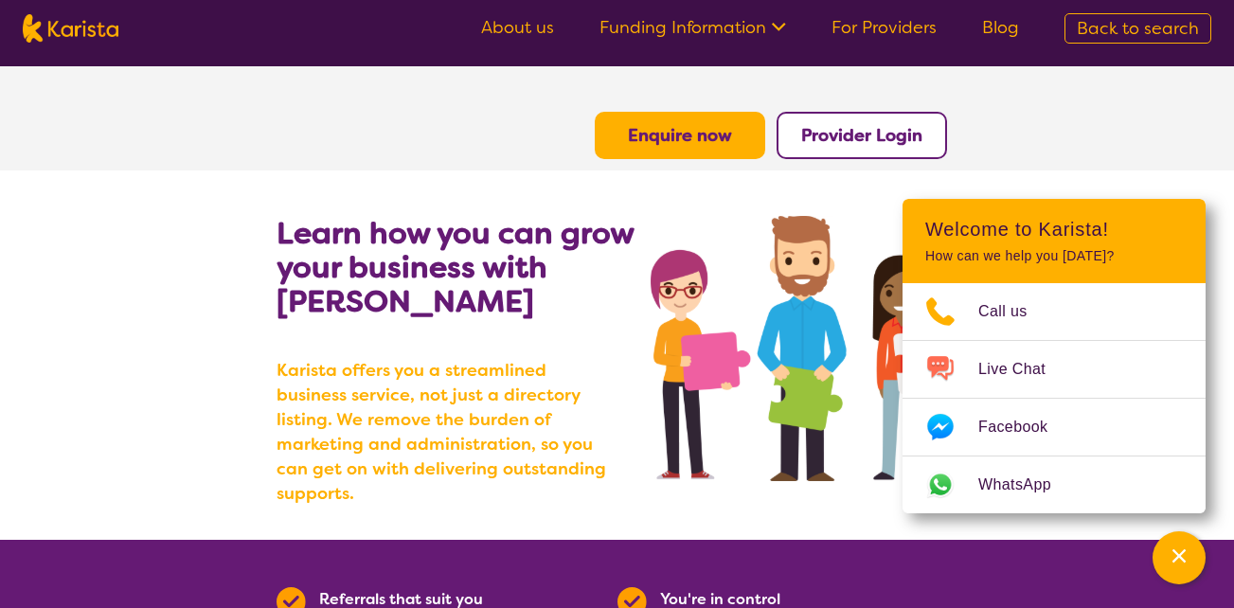
click at [618, 144] on button "Enquire now" at bounding box center [680, 135] width 171 height 47
click at [636, 139] on b "Enquire now" at bounding box center [680, 135] width 104 height 23
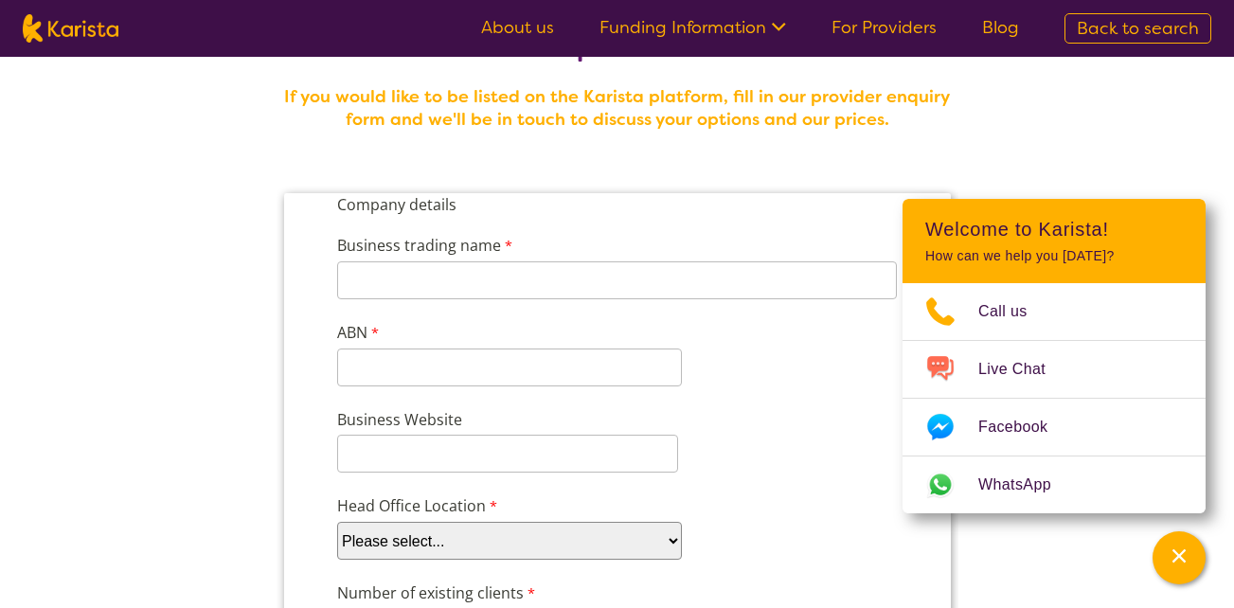
scroll to position [76, 0]
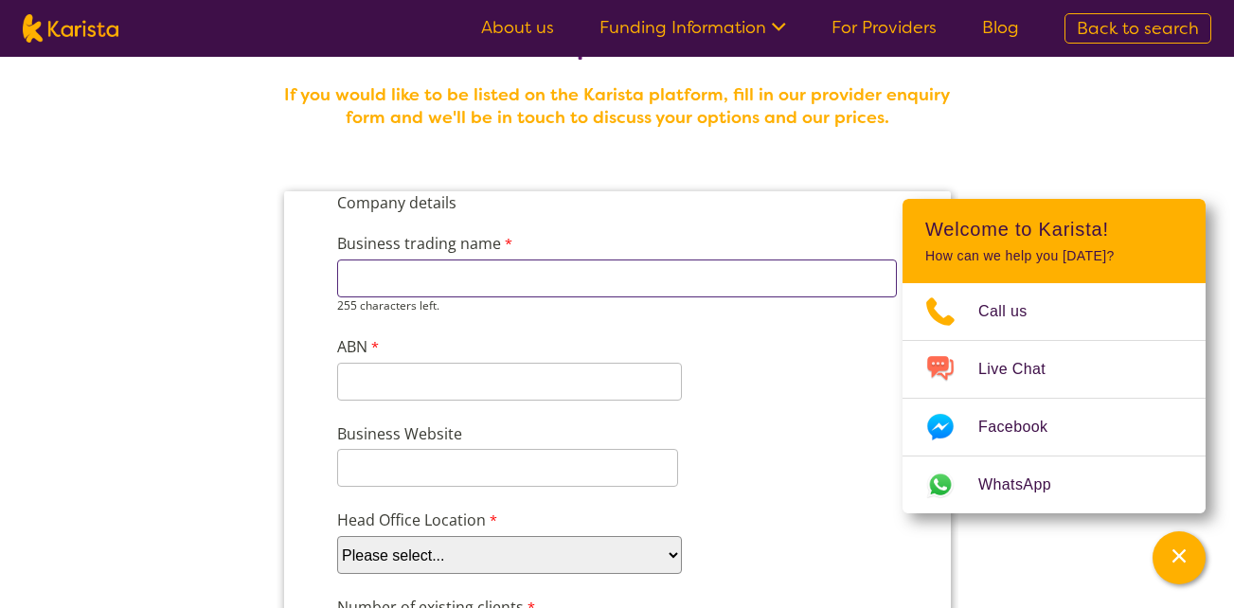
click at [495, 277] on input "Business trading name" at bounding box center [616, 279] width 560 height 38
type input "stylish care pty ltd"
select select "tfa_98"
type input "n/a"
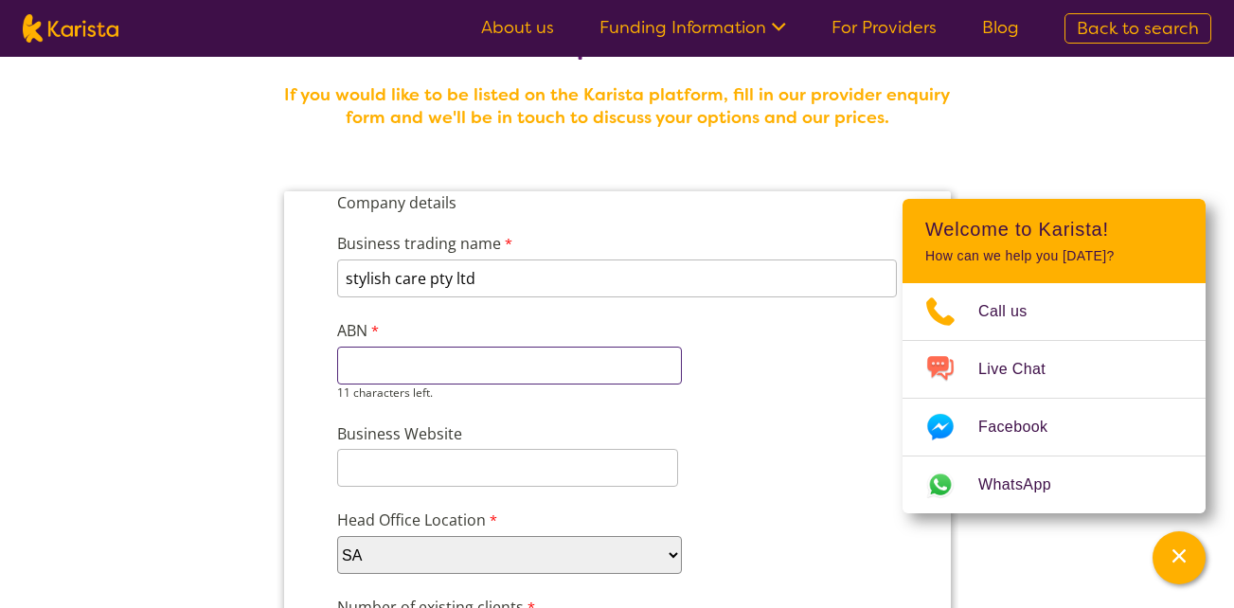
click at [432, 369] on input "ABN" at bounding box center [508, 366] width 345 height 38
type input "906613313"
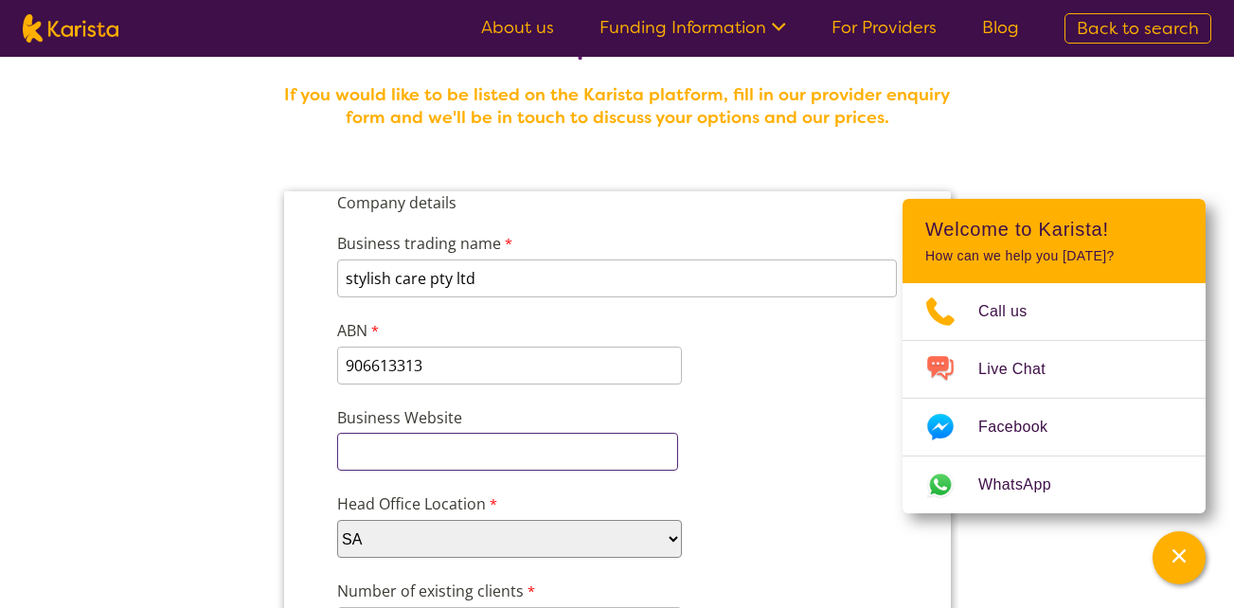
click at [390, 468] on input "Business Website" at bounding box center [506, 452] width 341 height 38
click at [717, 411] on div "Business Website" at bounding box center [617, 439] width 576 height 72
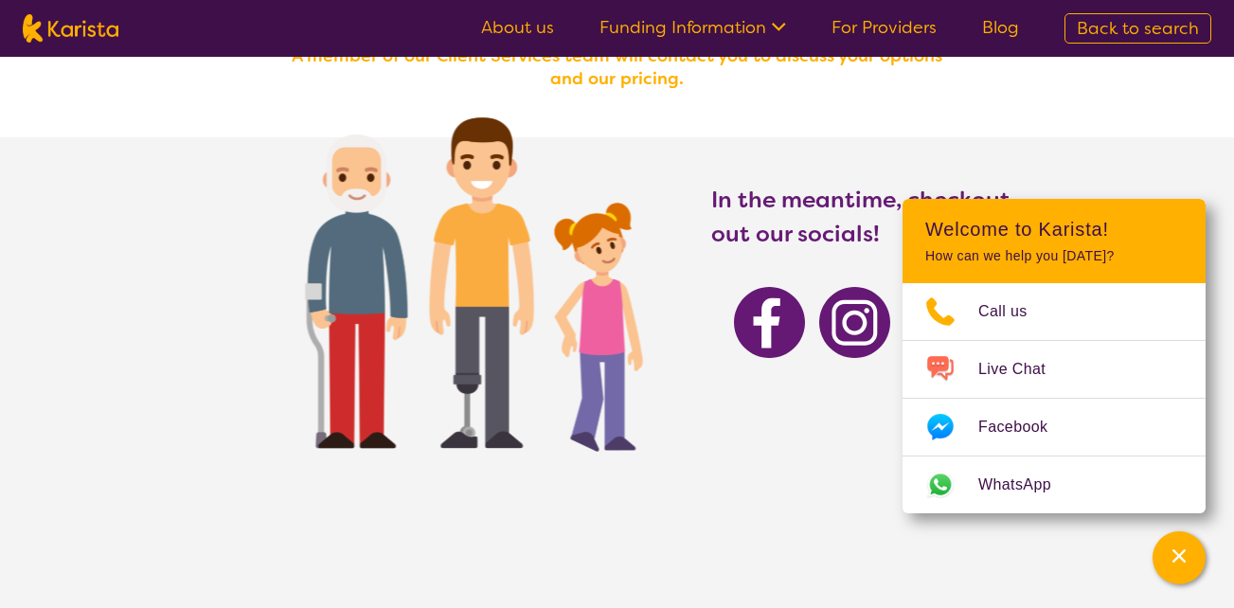
scroll to position [139, 0]
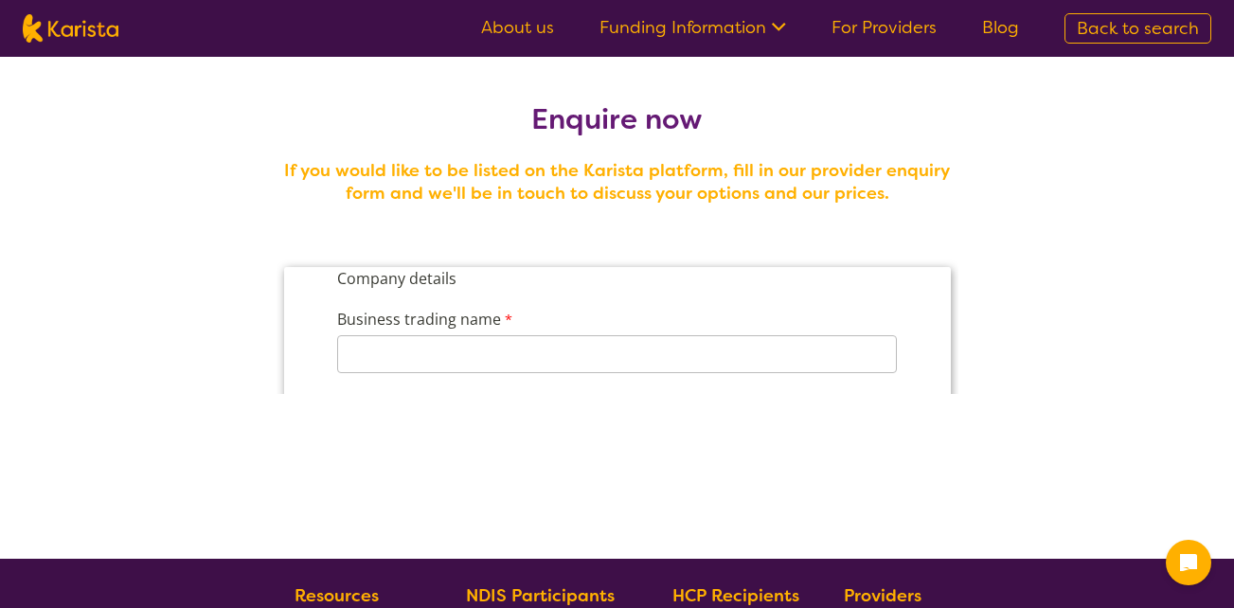
scroll to position [2628, 0]
